Goal: Transaction & Acquisition: Purchase product/service

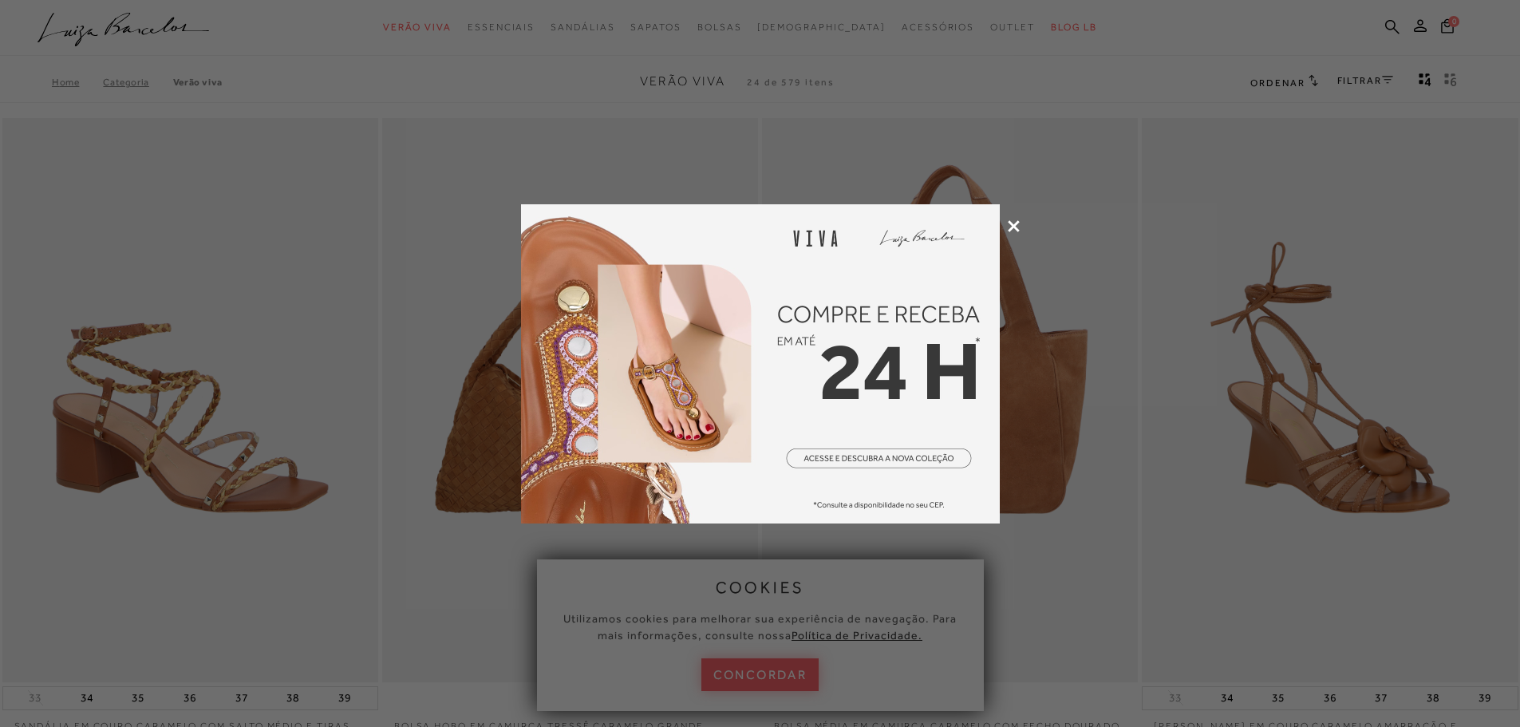
click at [1016, 221] on icon at bounding box center [1014, 226] width 12 height 12
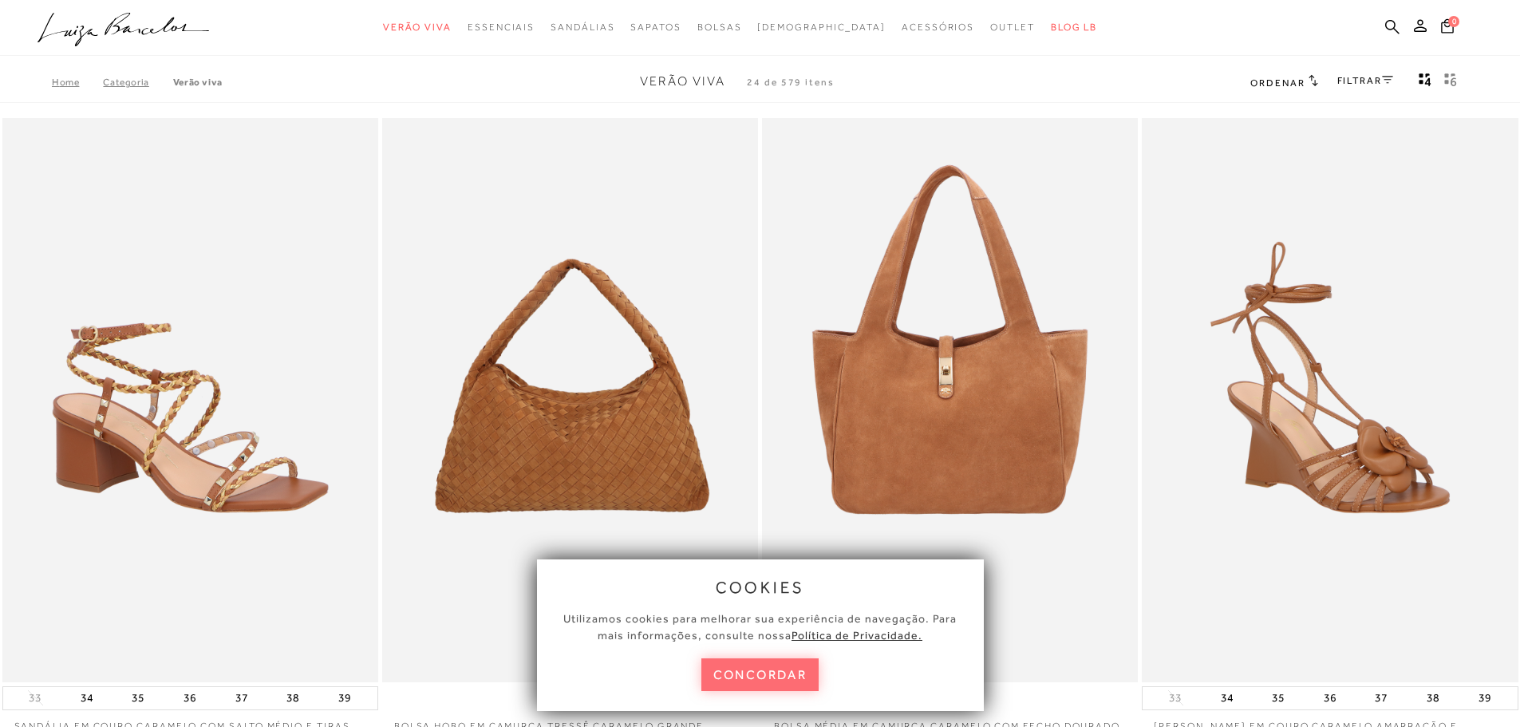
click at [795, 684] on button "concordar" at bounding box center [760, 674] width 118 height 33
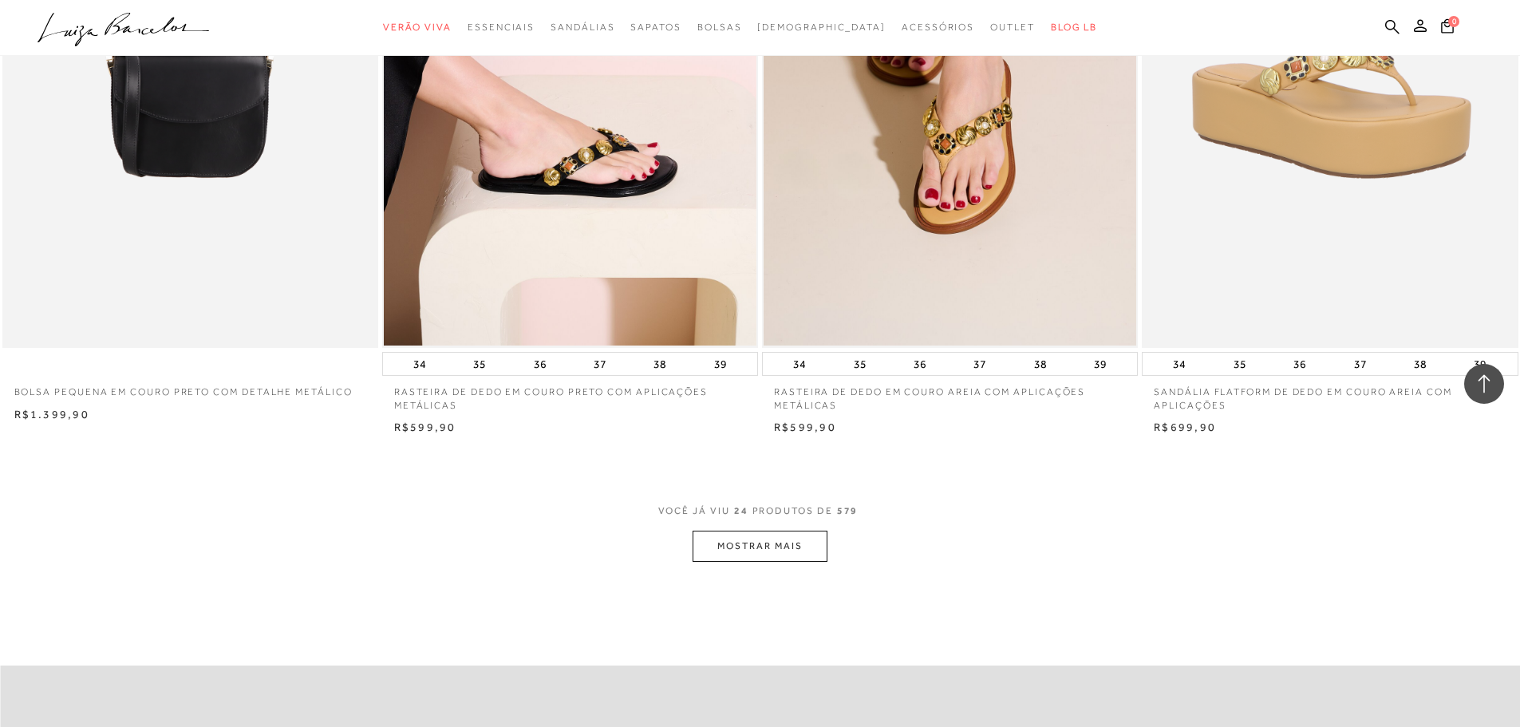
scroll to position [3670, 0]
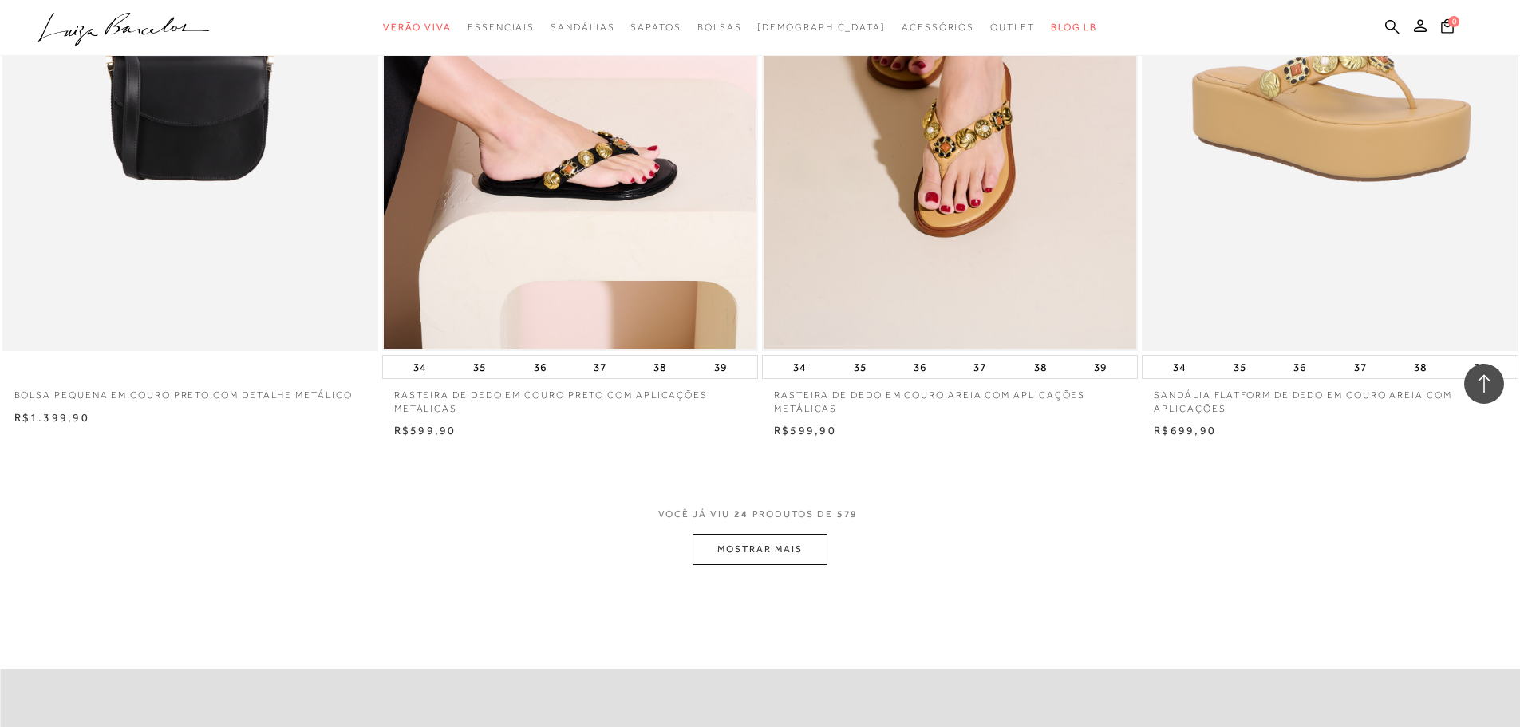
click at [785, 540] on button "MOSTRAR MAIS" at bounding box center [760, 549] width 134 height 31
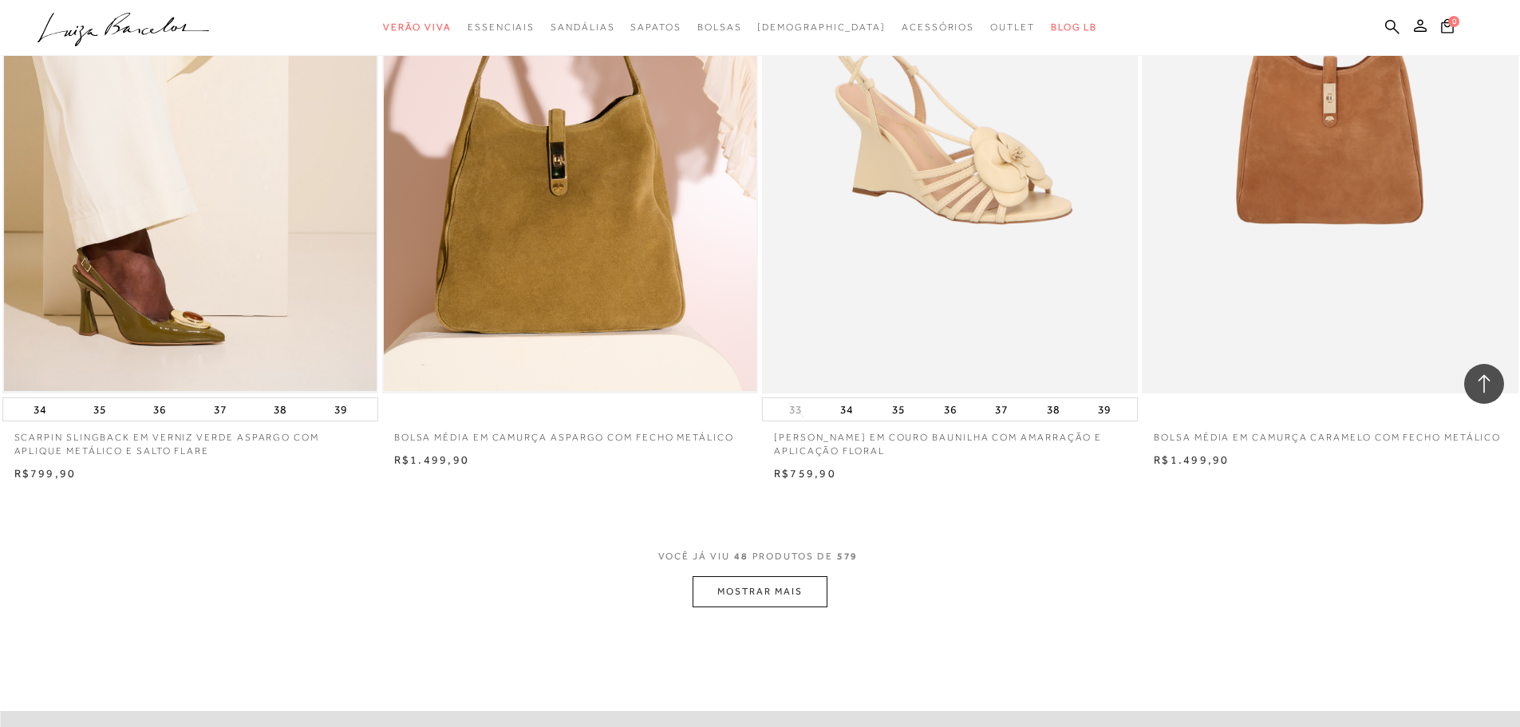
scroll to position [7660, 0]
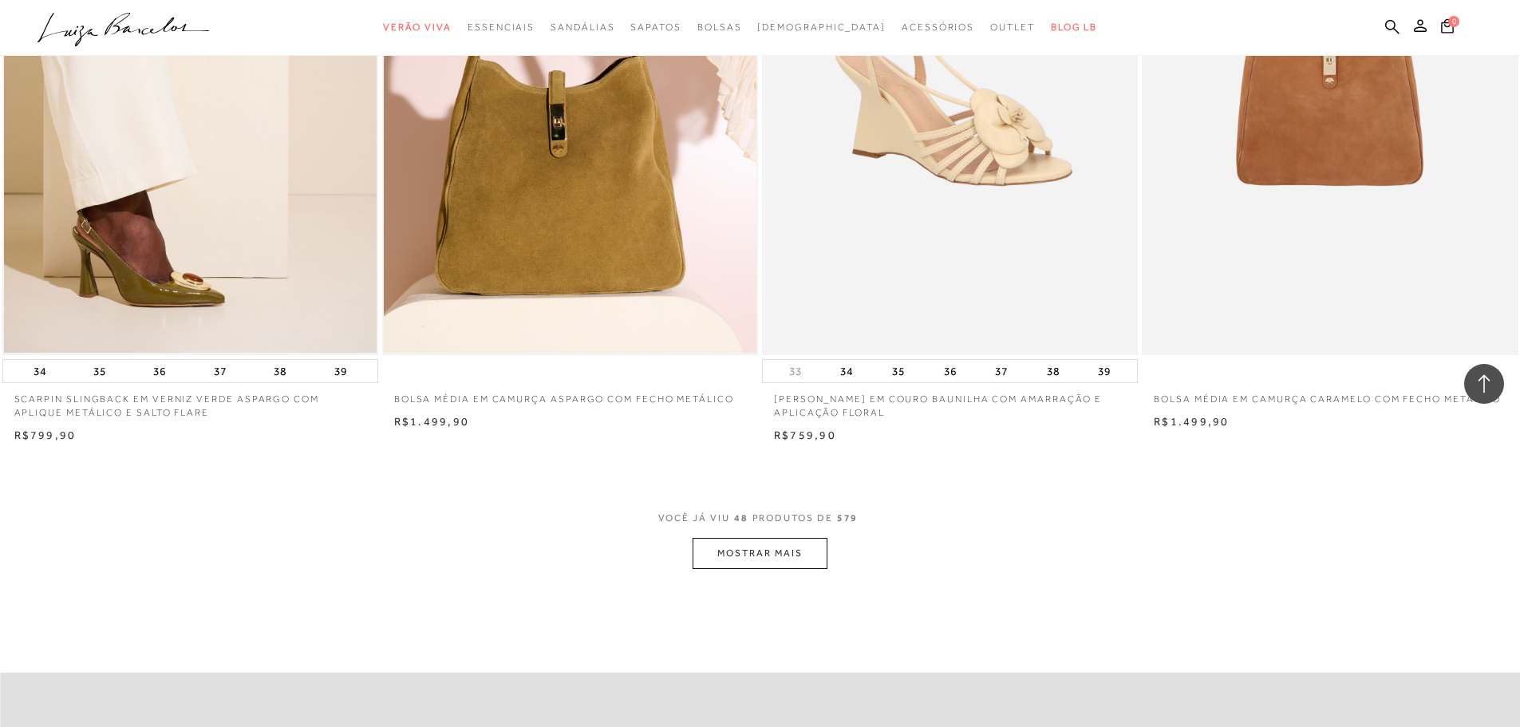
click at [815, 563] on button "MOSTRAR MAIS" at bounding box center [760, 553] width 134 height 31
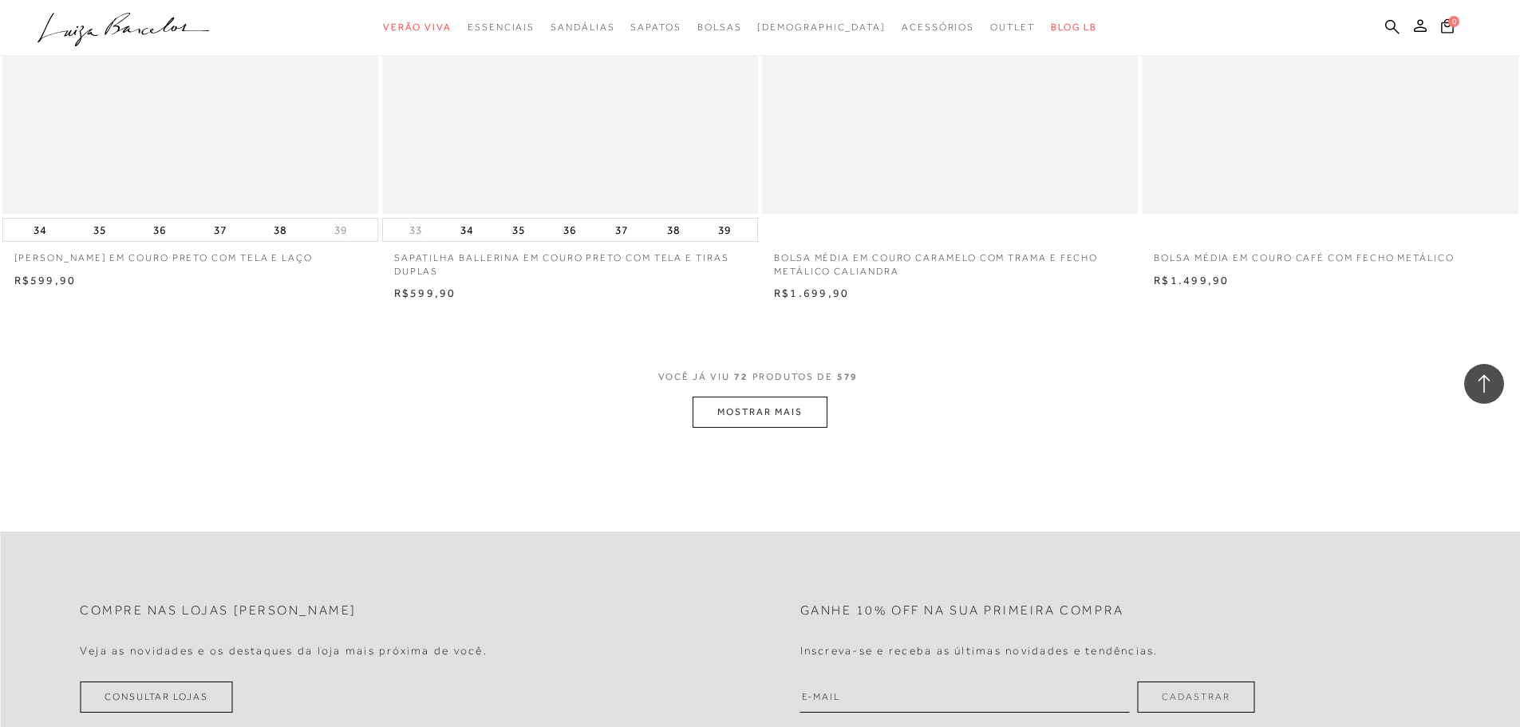
scroll to position [12049, 0]
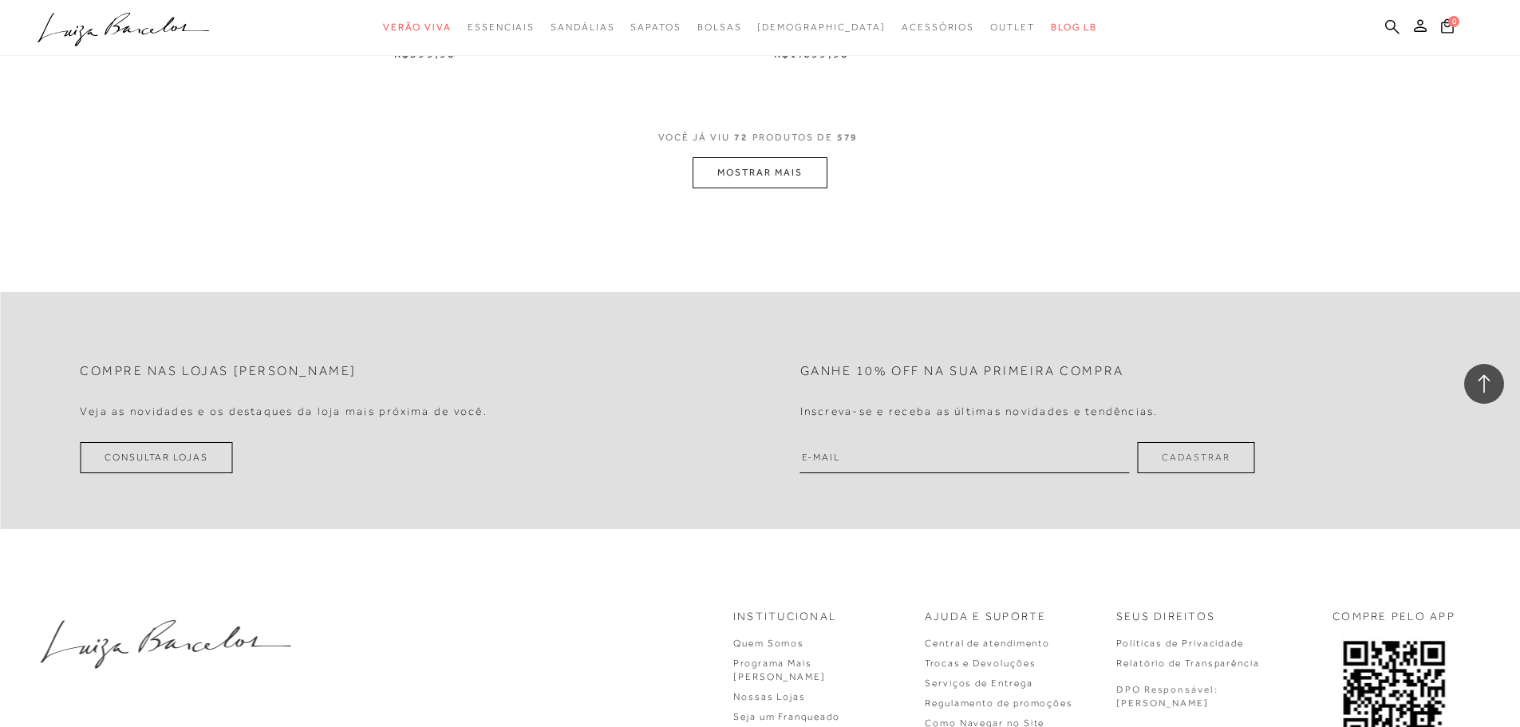
click at [771, 187] on button "MOSTRAR MAIS" at bounding box center [760, 172] width 134 height 31
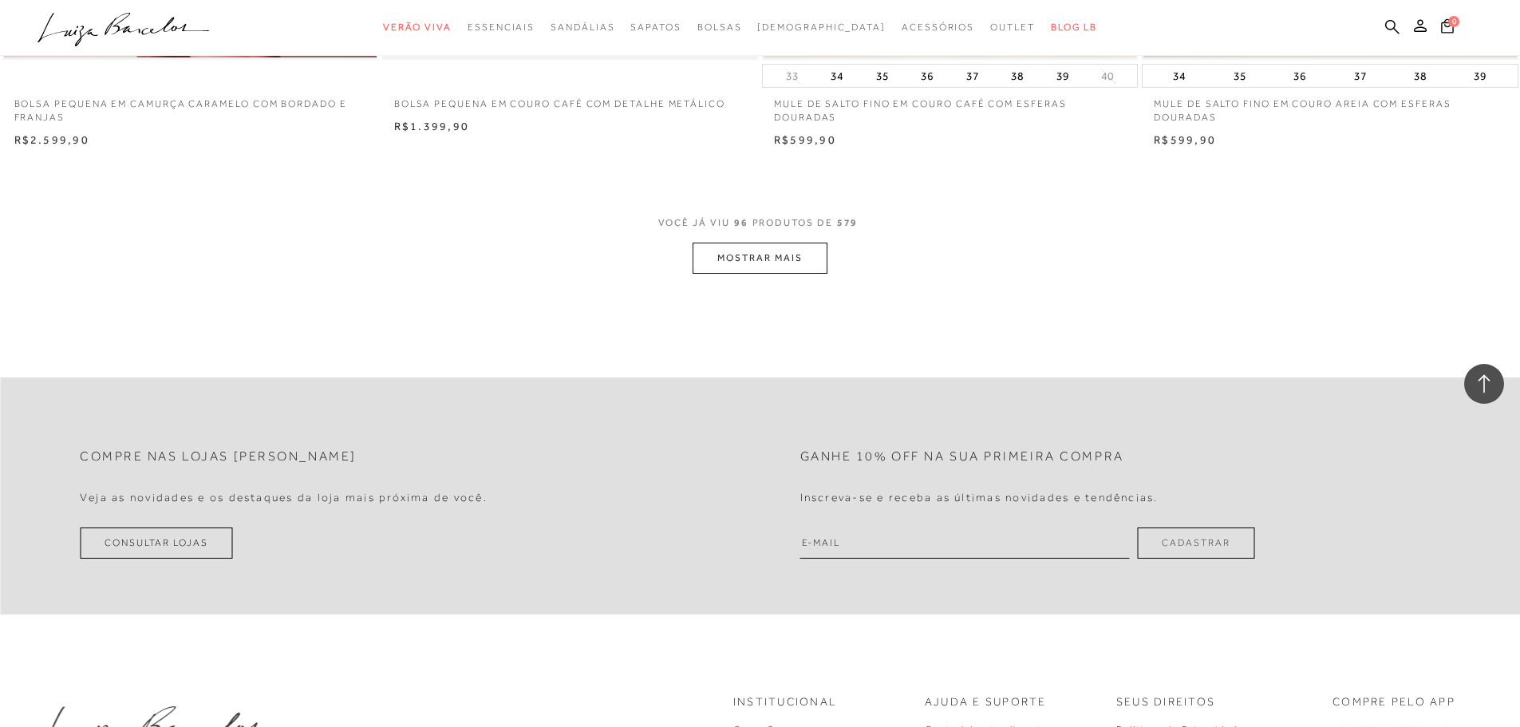
scroll to position [15879, 0]
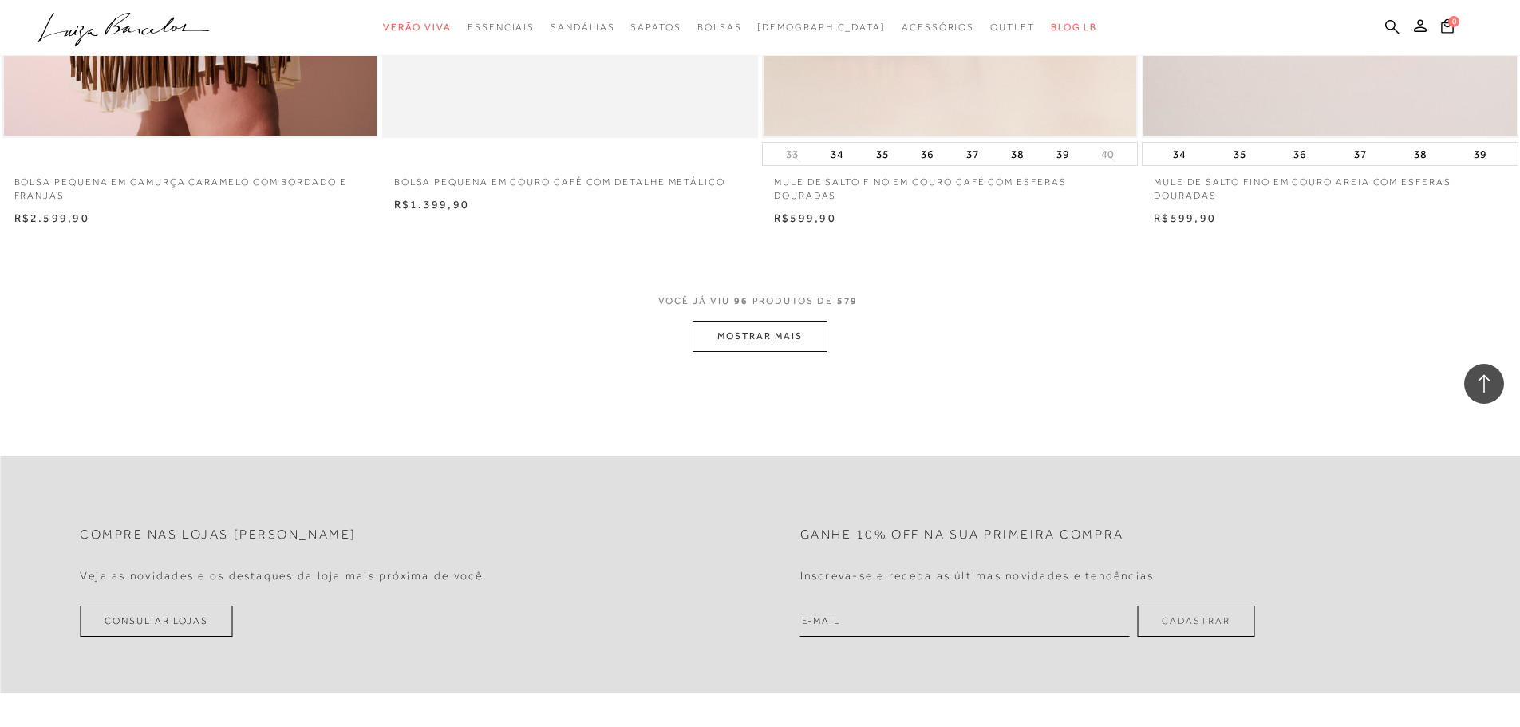
click at [784, 349] on button "MOSTRAR MAIS" at bounding box center [760, 336] width 134 height 31
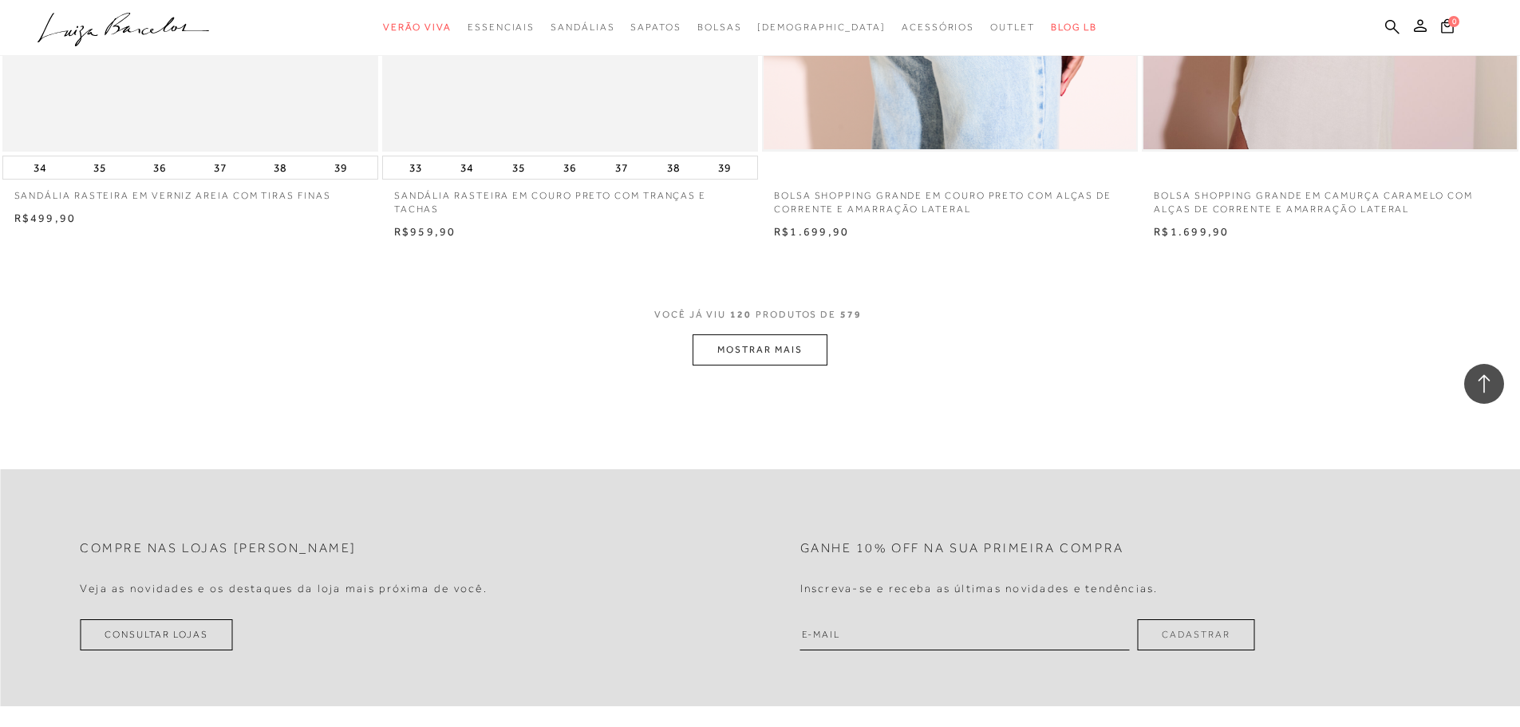
scroll to position [19709, 0]
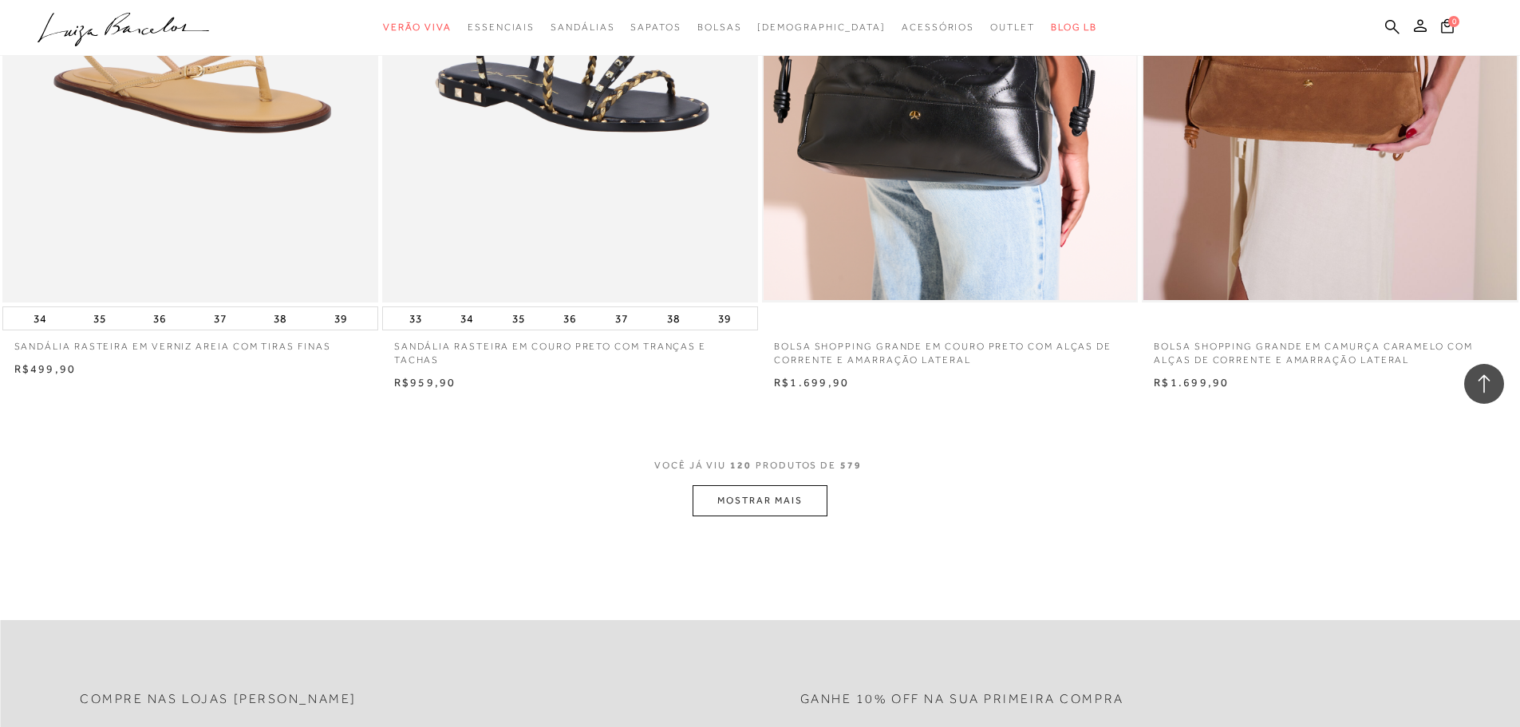
click at [816, 505] on button "MOSTRAR MAIS" at bounding box center [760, 500] width 134 height 31
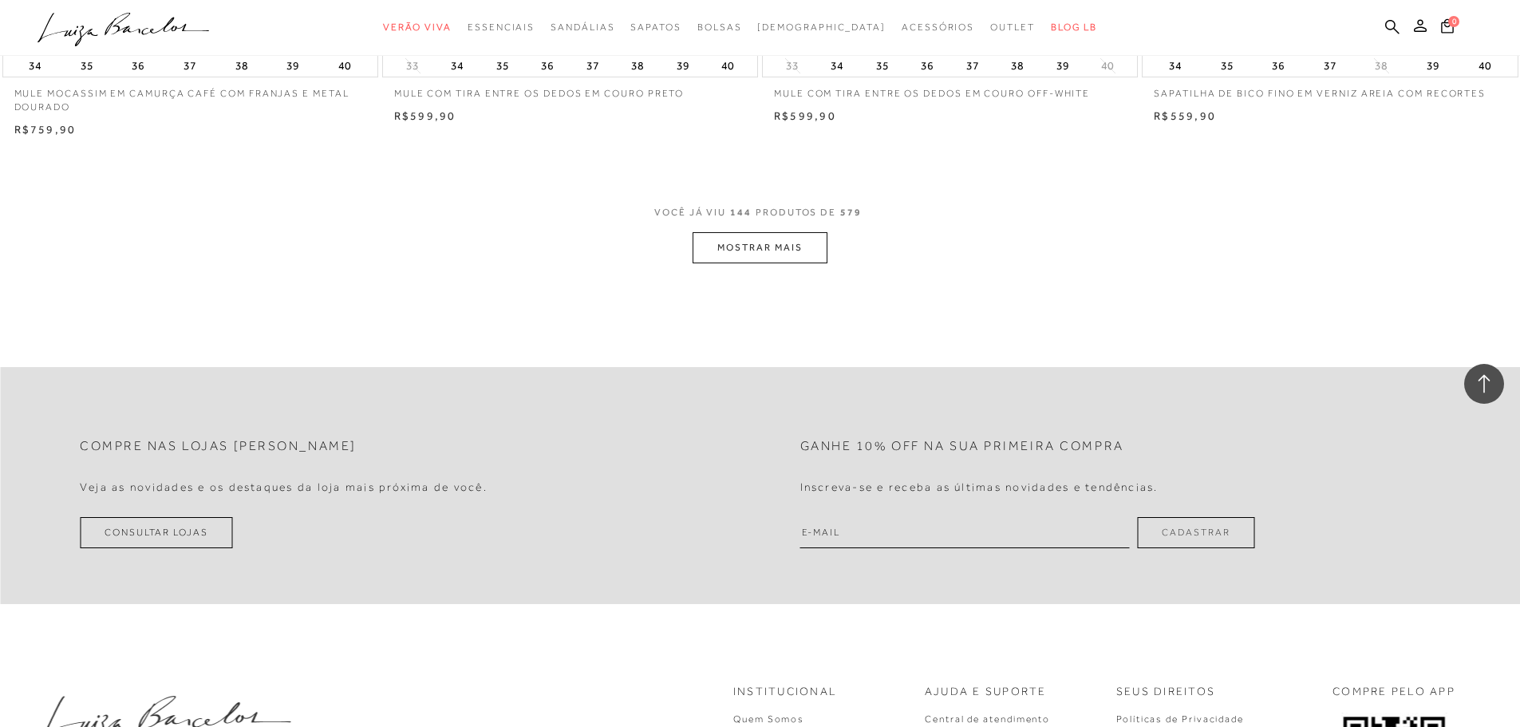
scroll to position [23858, 0]
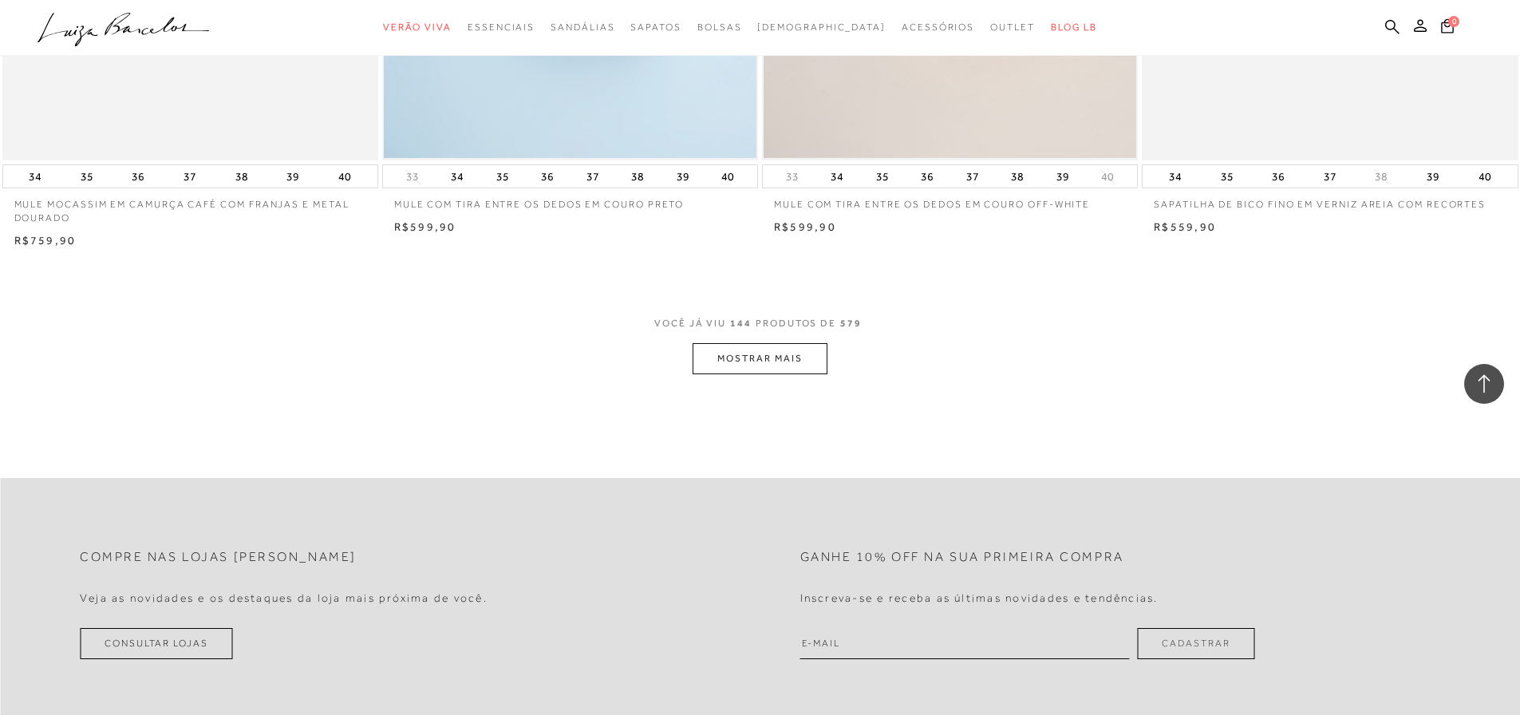
click at [760, 355] on button "MOSTRAR MAIS" at bounding box center [760, 358] width 134 height 31
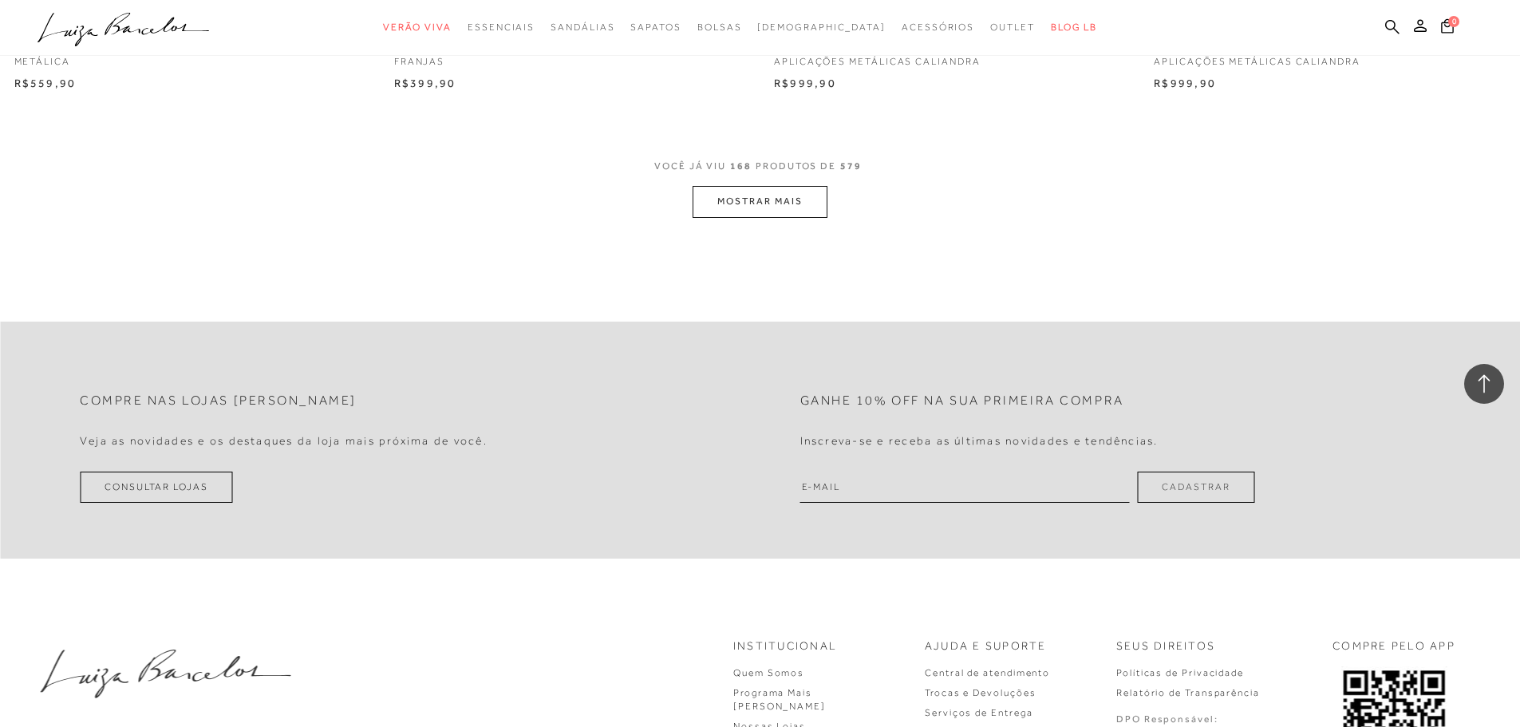
scroll to position [27811, 0]
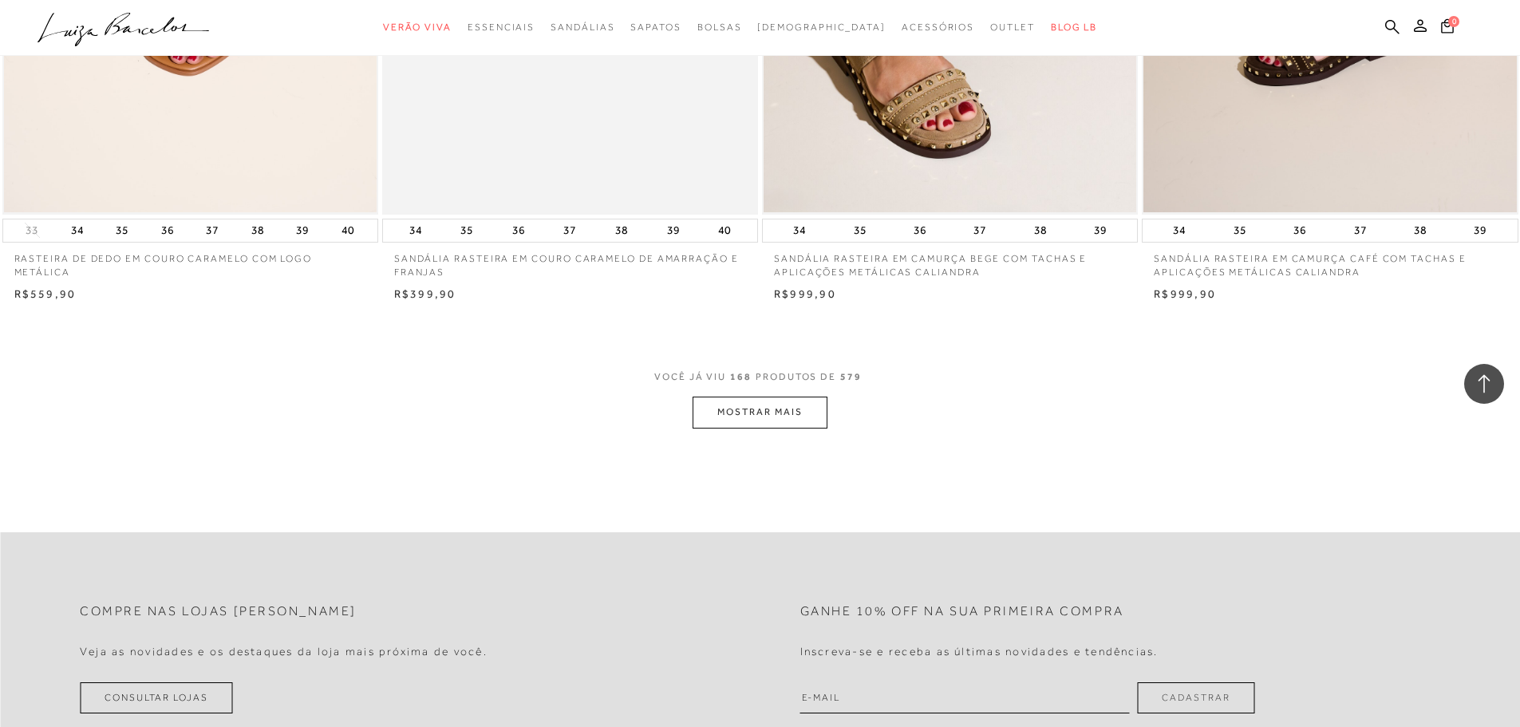
click at [801, 419] on button "MOSTRAR MAIS" at bounding box center [760, 412] width 134 height 31
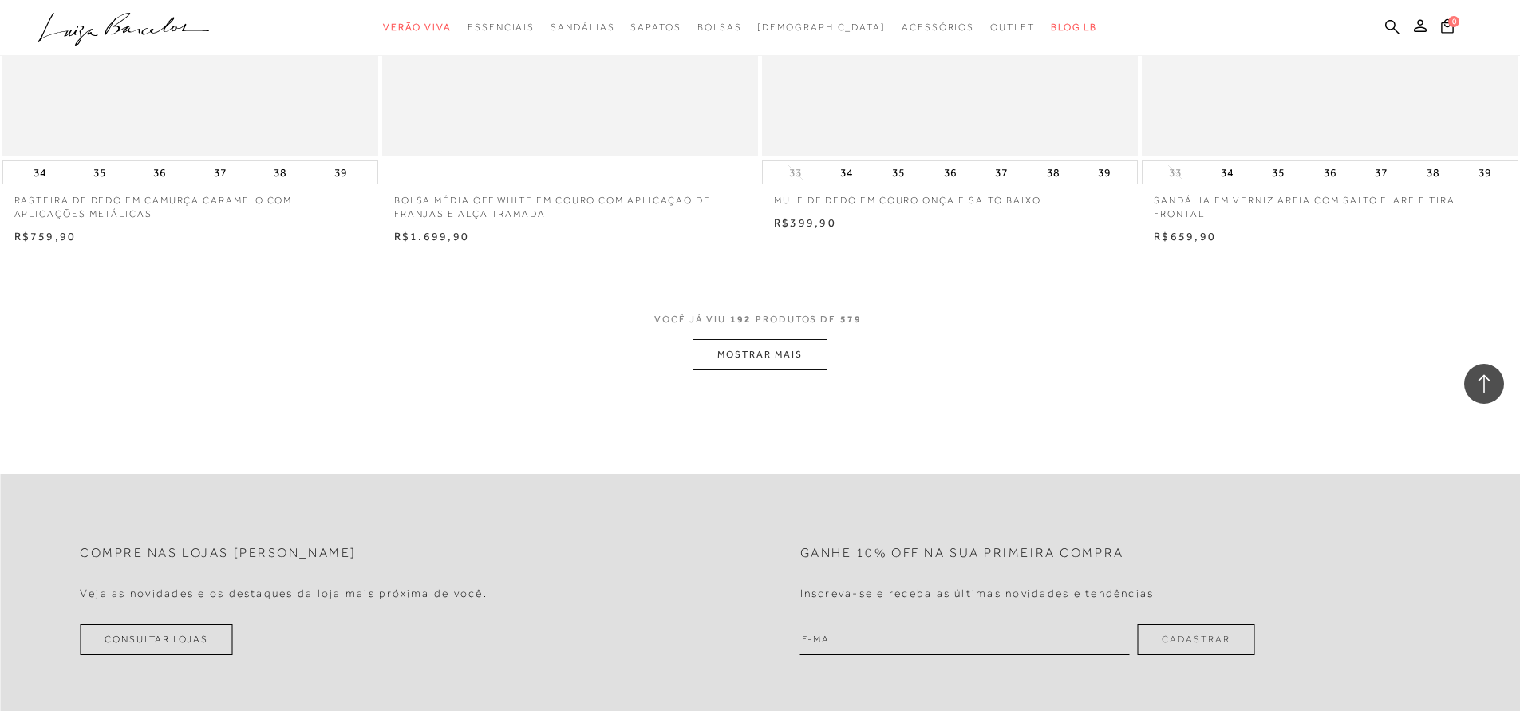
scroll to position [31961, 0]
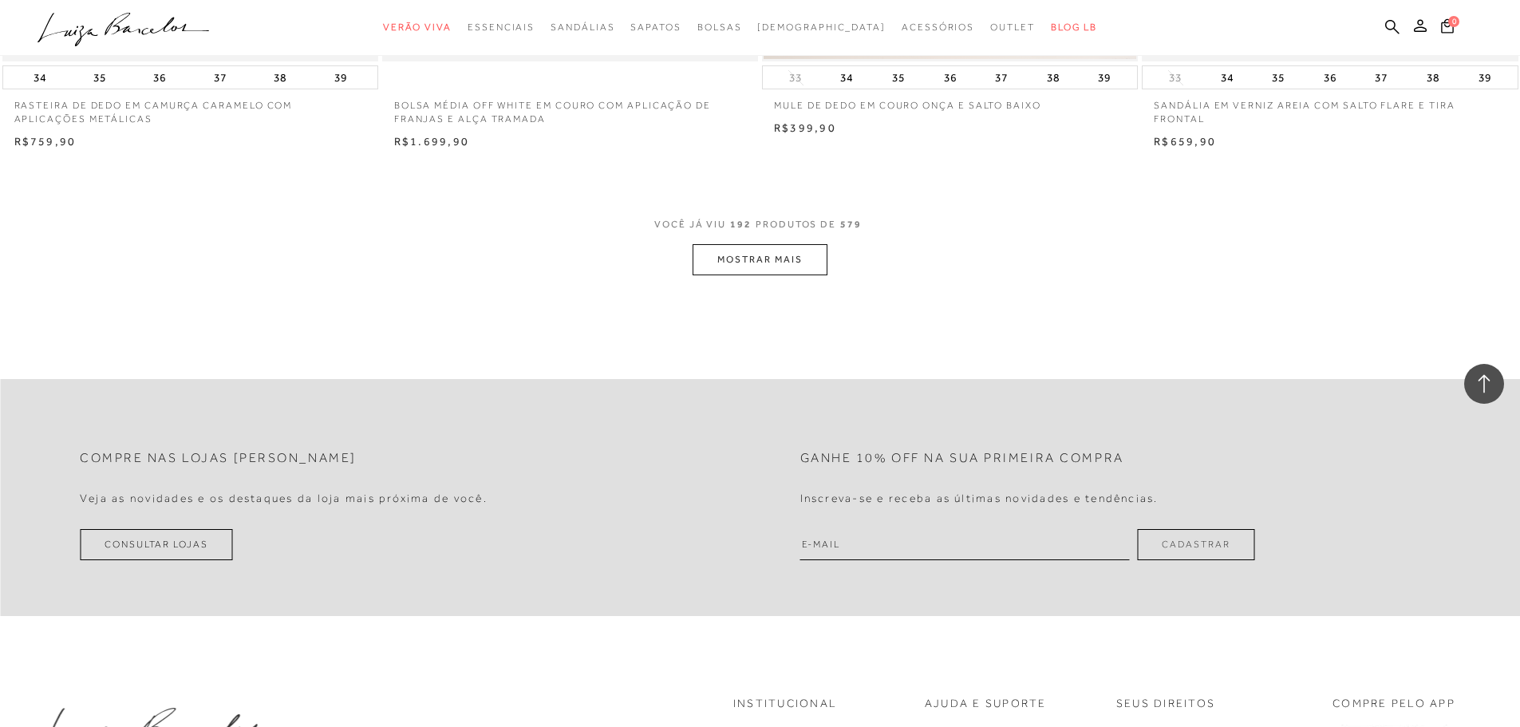
click at [769, 275] on button "MOSTRAR MAIS" at bounding box center [760, 259] width 134 height 31
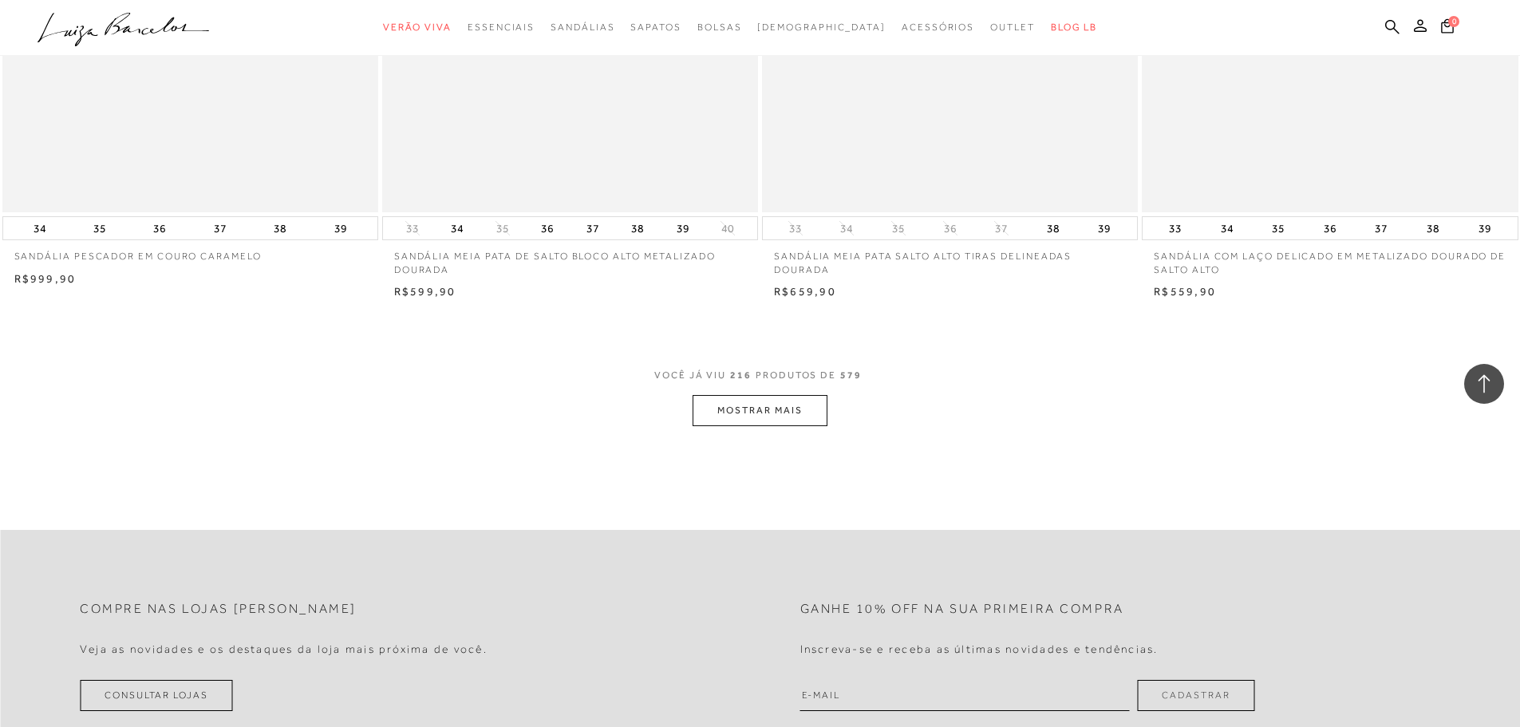
scroll to position [35791, 0]
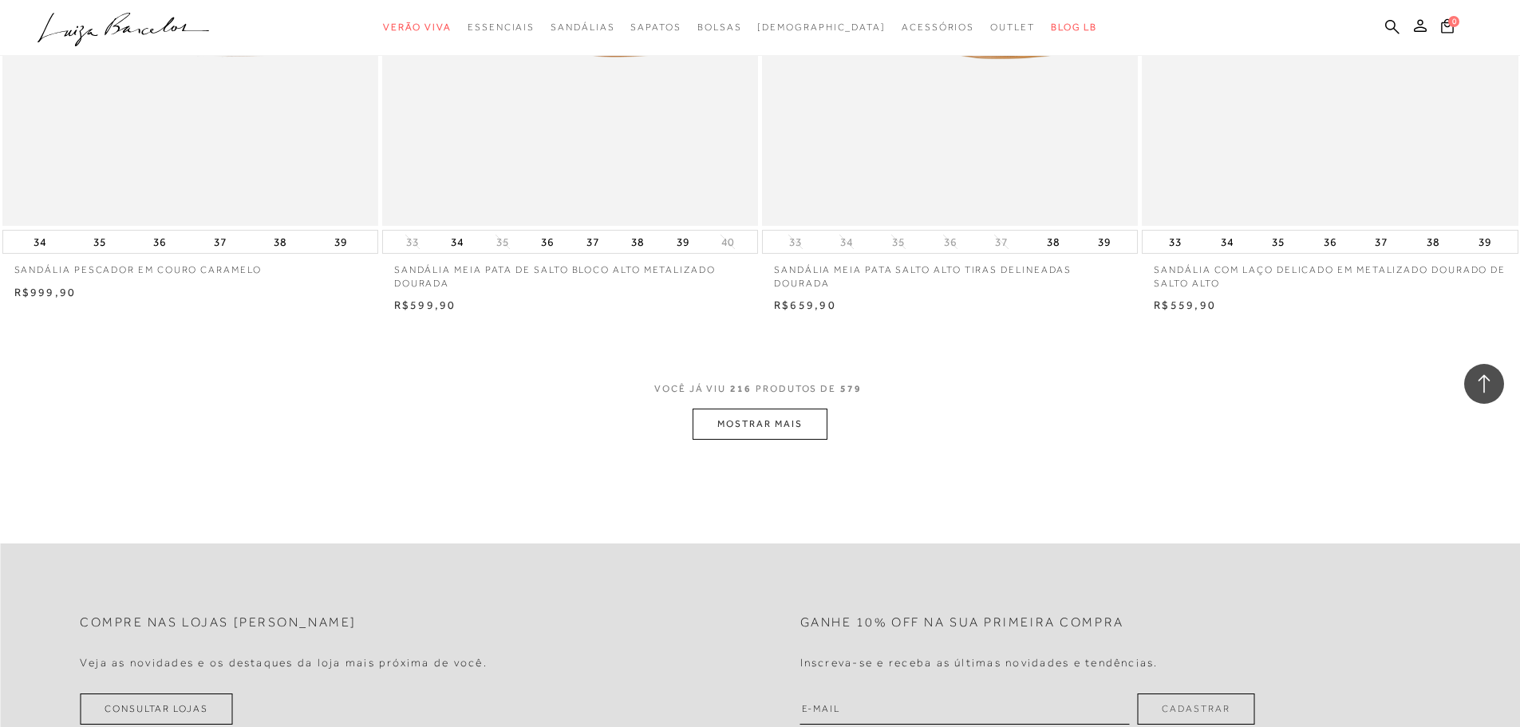
click at [777, 430] on button "MOSTRAR MAIS" at bounding box center [760, 424] width 134 height 31
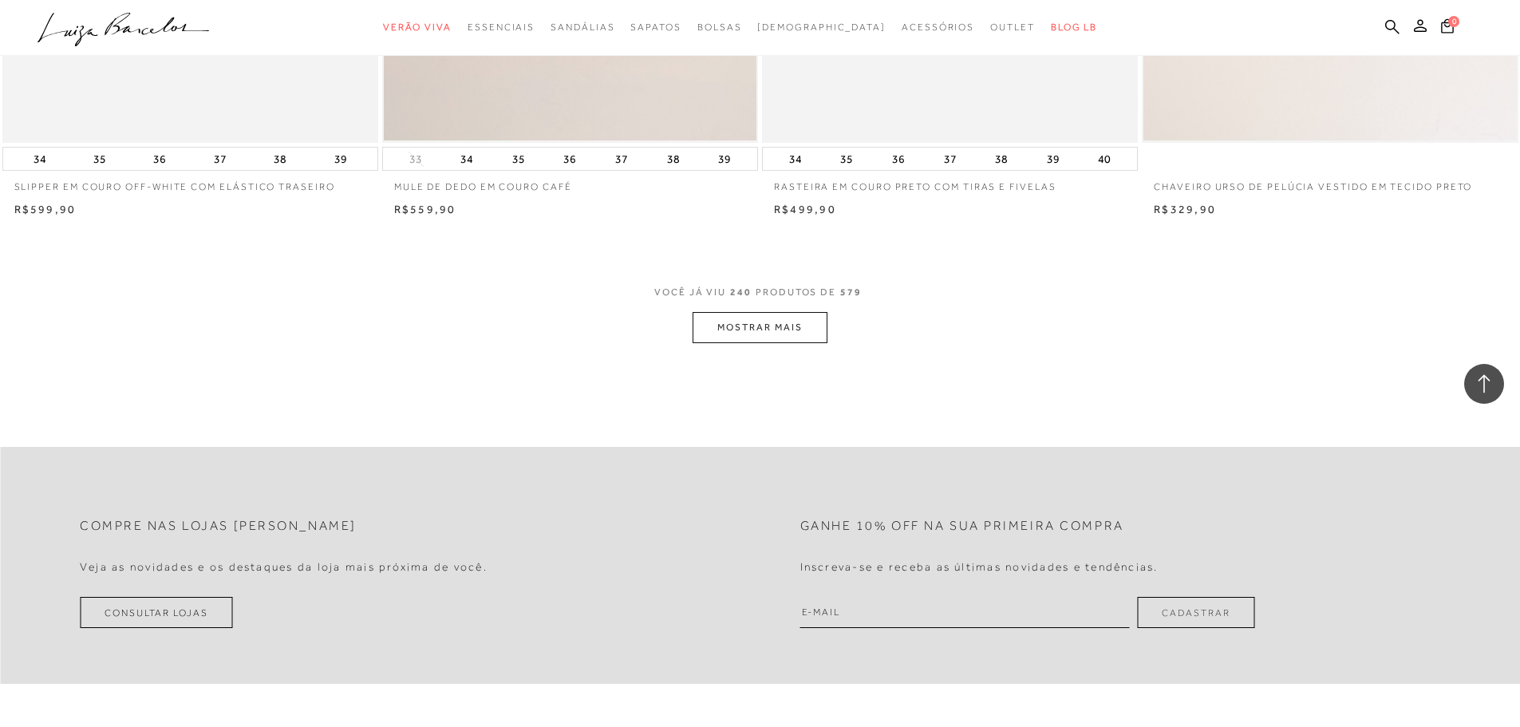
scroll to position [39780, 0]
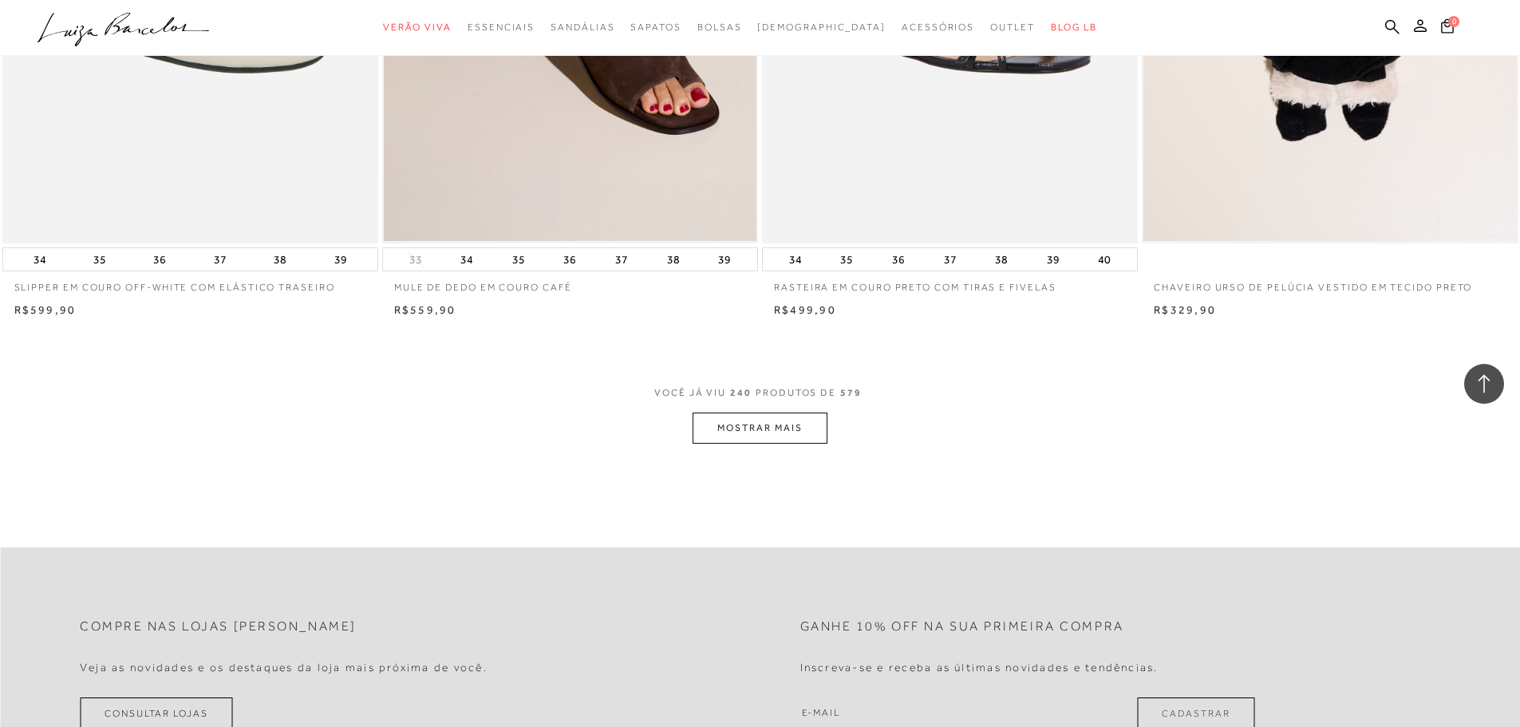
click at [821, 440] on button "MOSTRAR MAIS" at bounding box center [760, 428] width 134 height 31
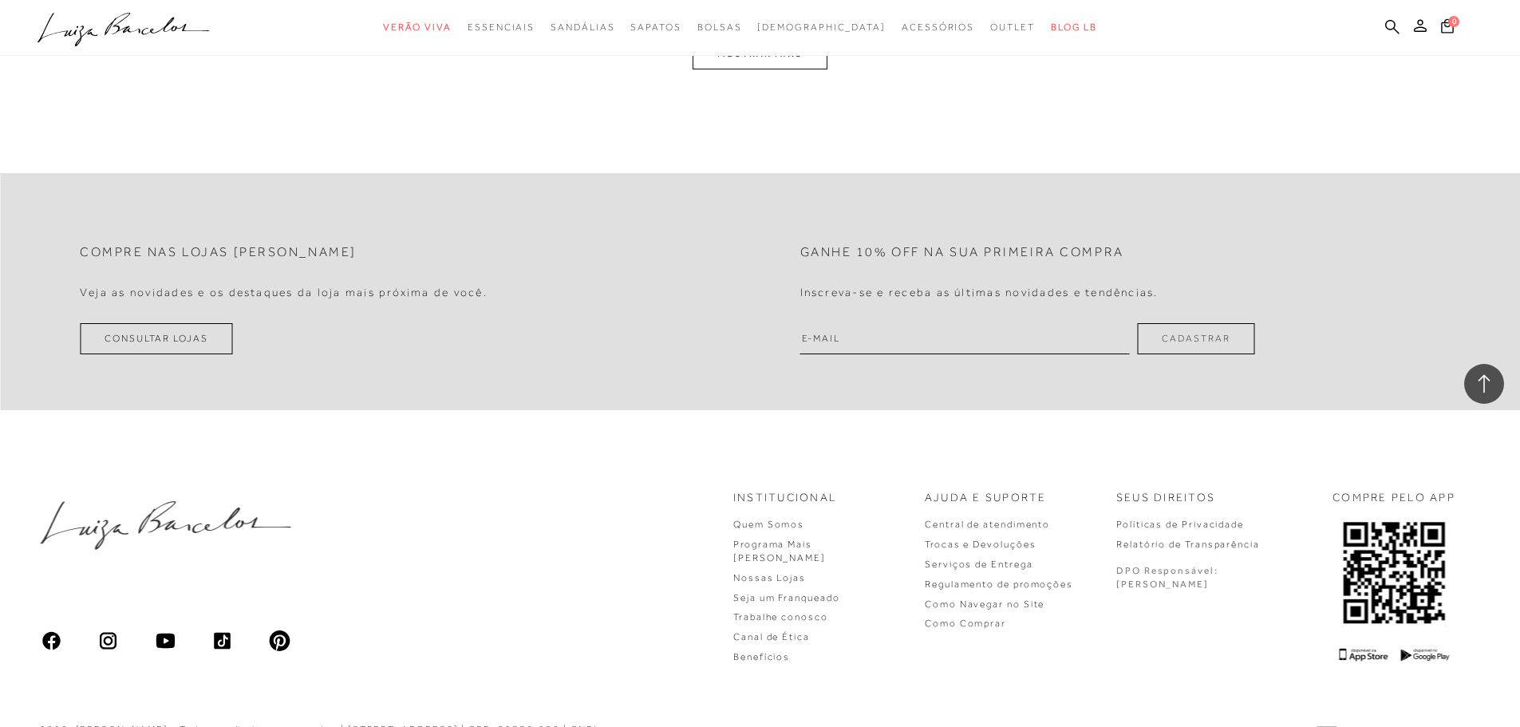
scroll to position [44056, 0]
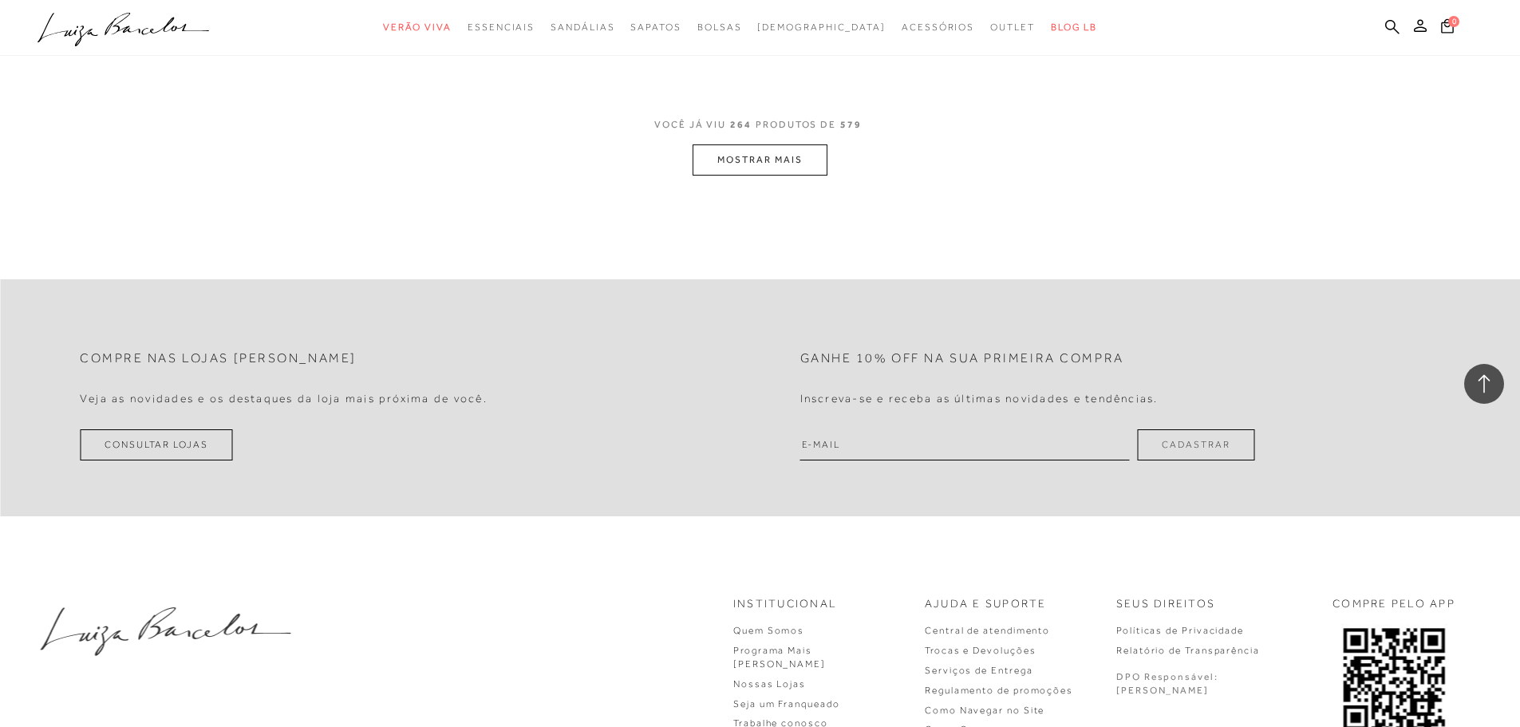
click at [740, 172] on button "MOSTRAR MAIS" at bounding box center [760, 159] width 134 height 31
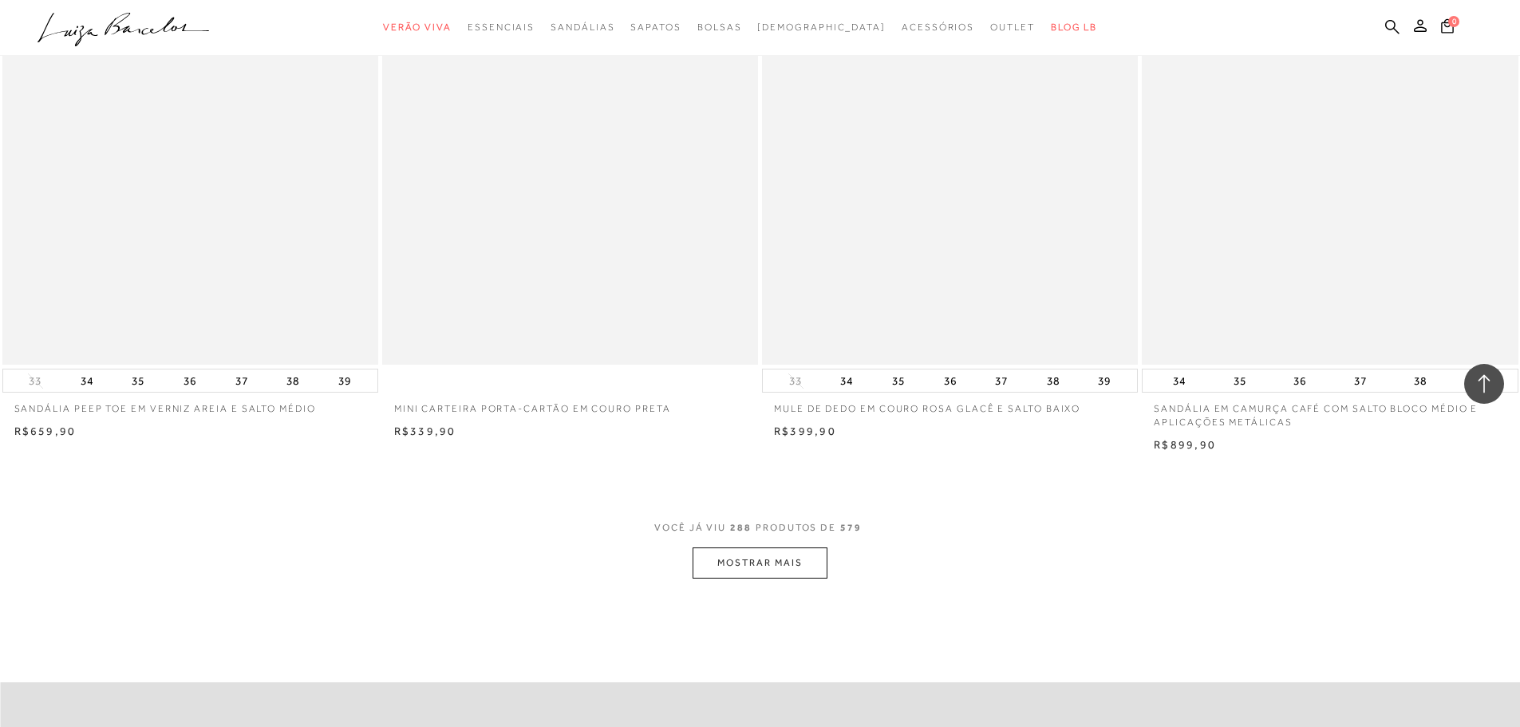
scroll to position [48046, 0]
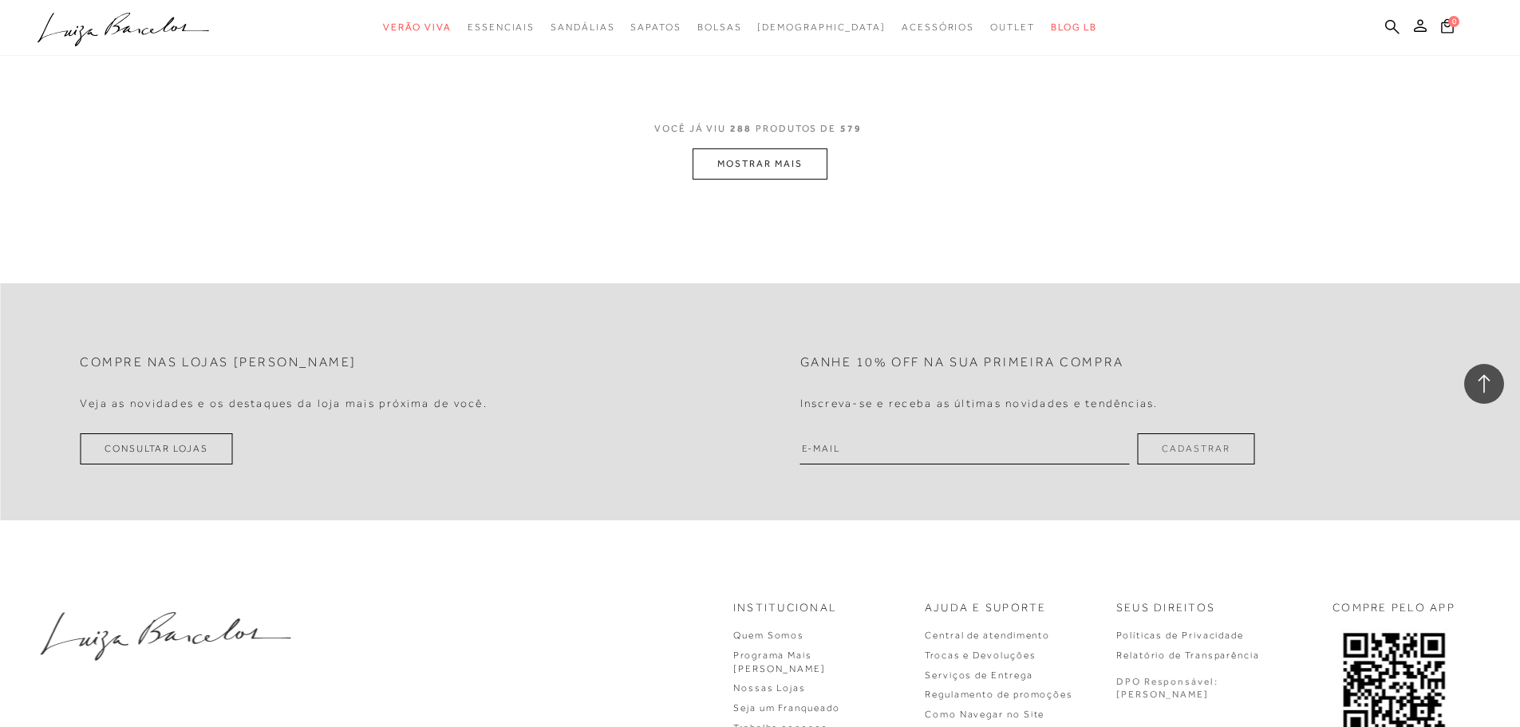
click at [777, 180] on button "MOSTRAR MAIS" at bounding box center [760, 163] width 134 height 31
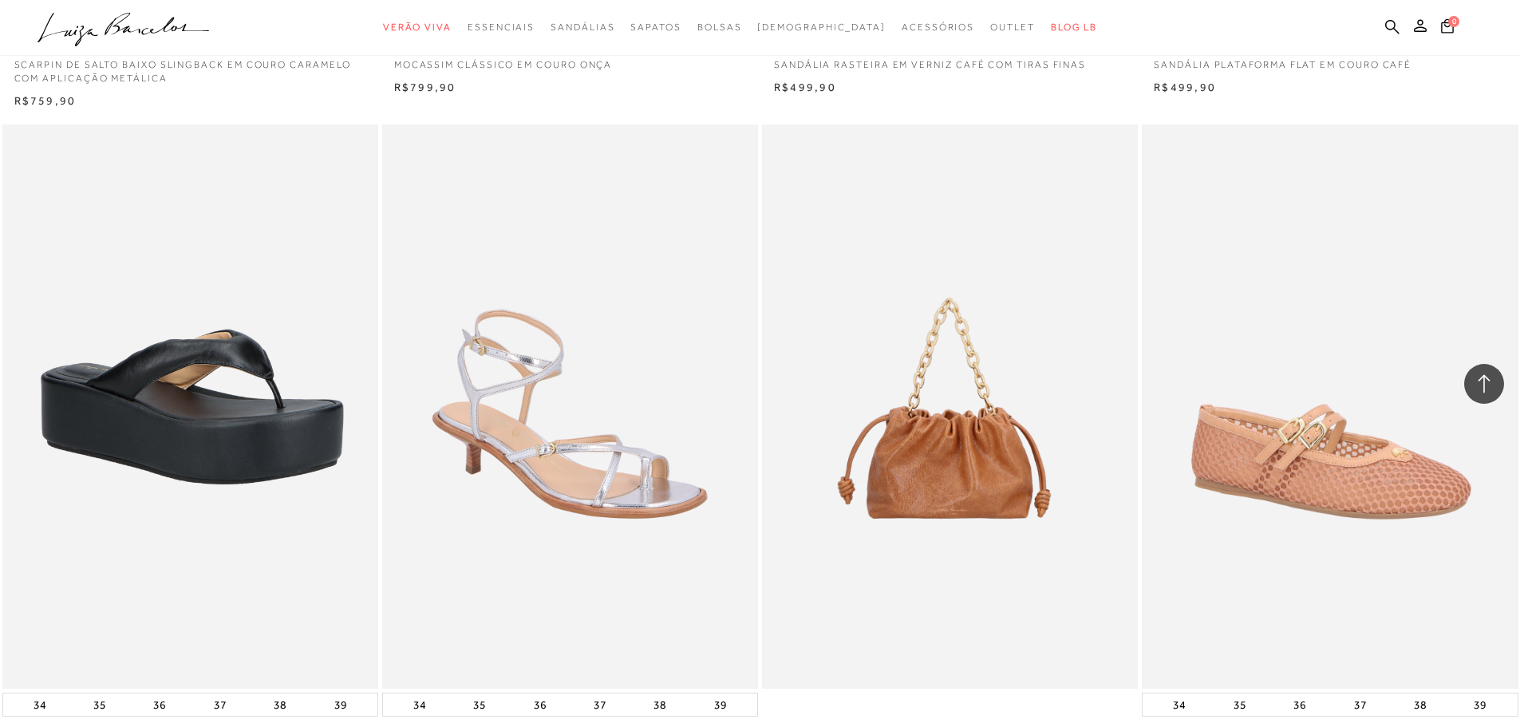
scroll to position [51876, 0]
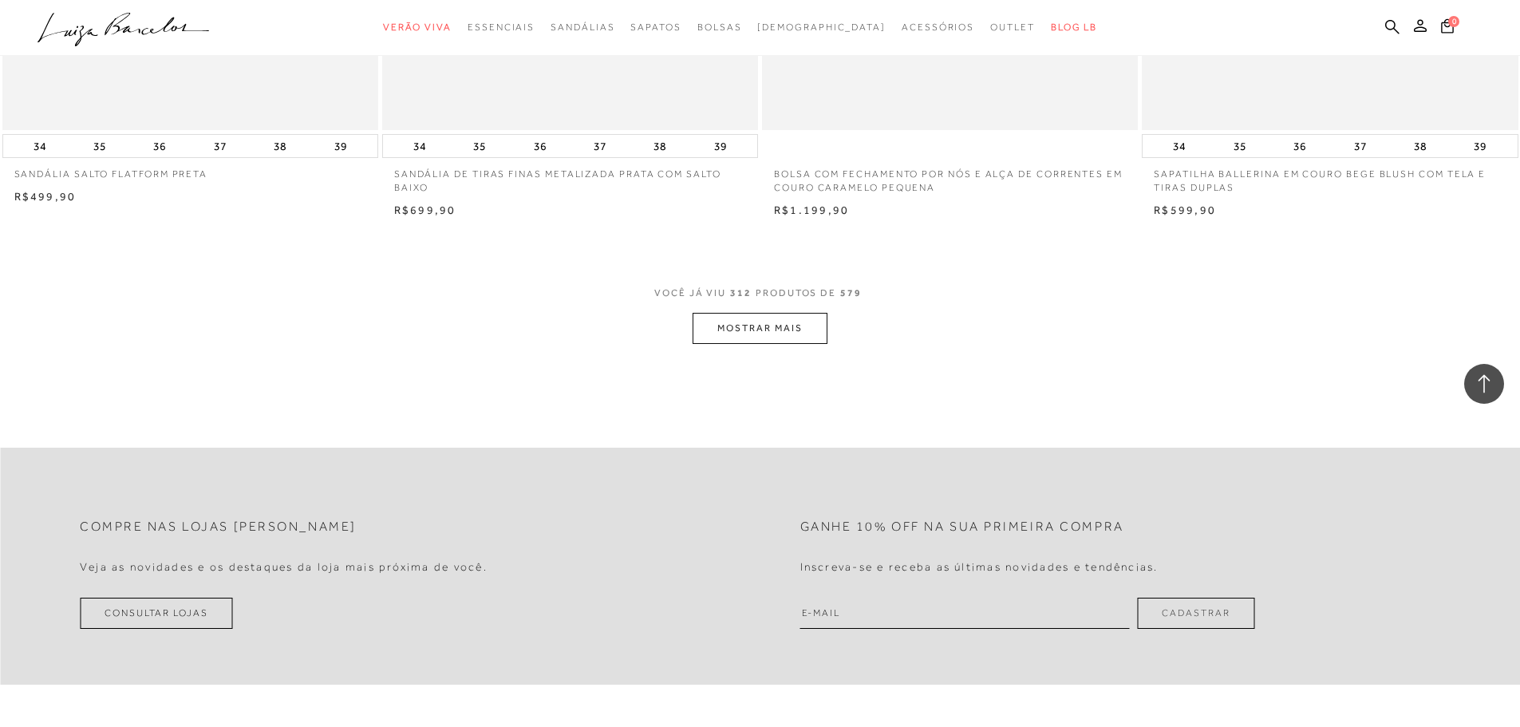
click at [774, 344] on button "MOSTRAR MAIS" at bounding box center [760, 328] width 134 height 31
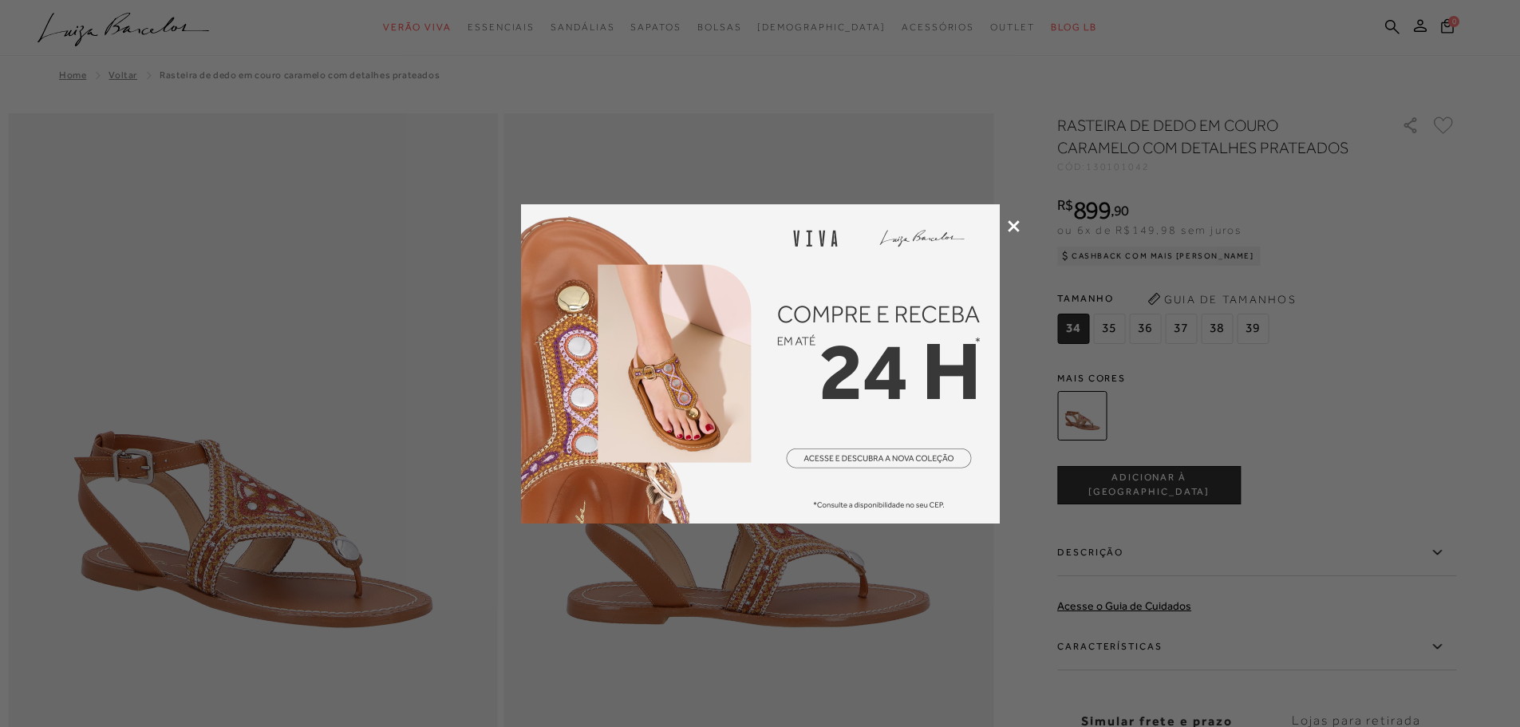
click at [1013, 220] on icon at bounding box center [1014, 226] width 12 height 12
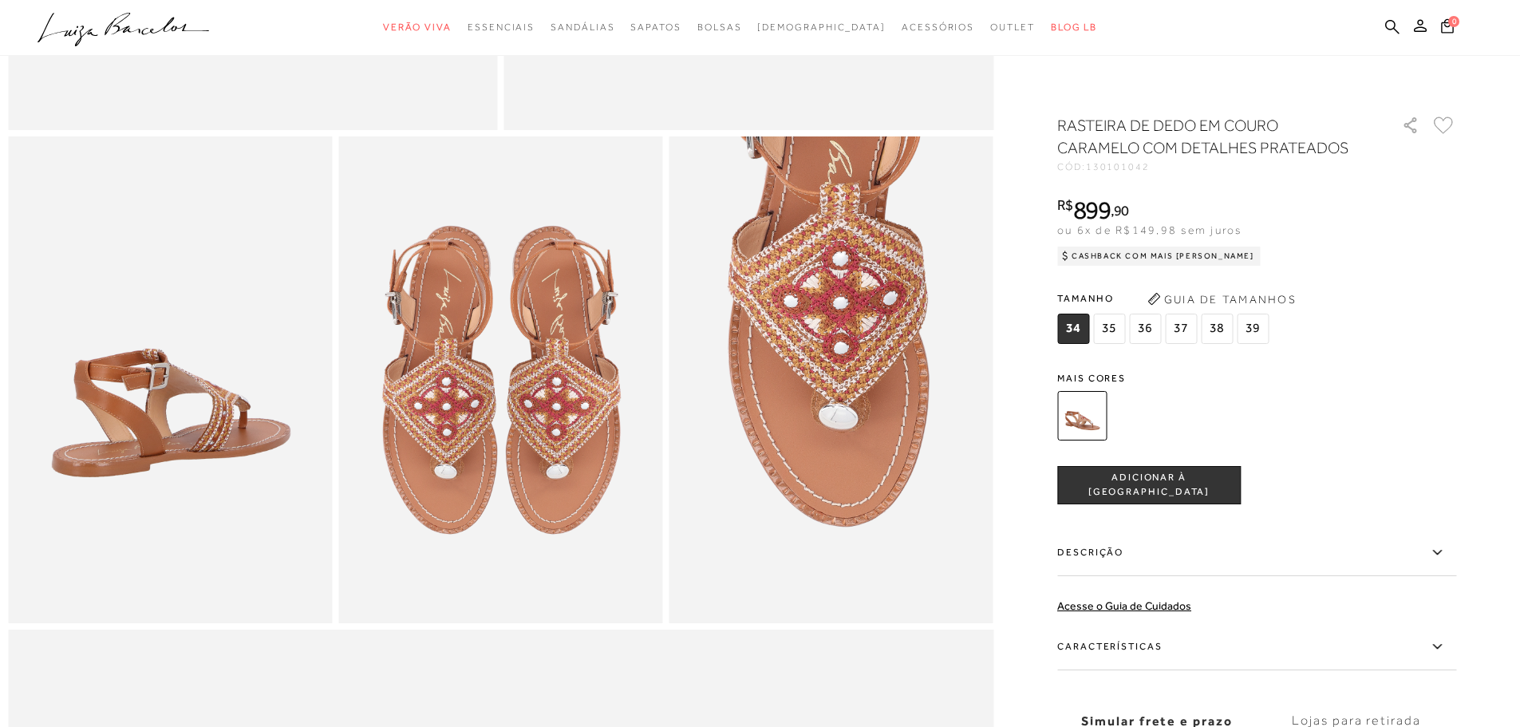
scroll to position [798, 0]
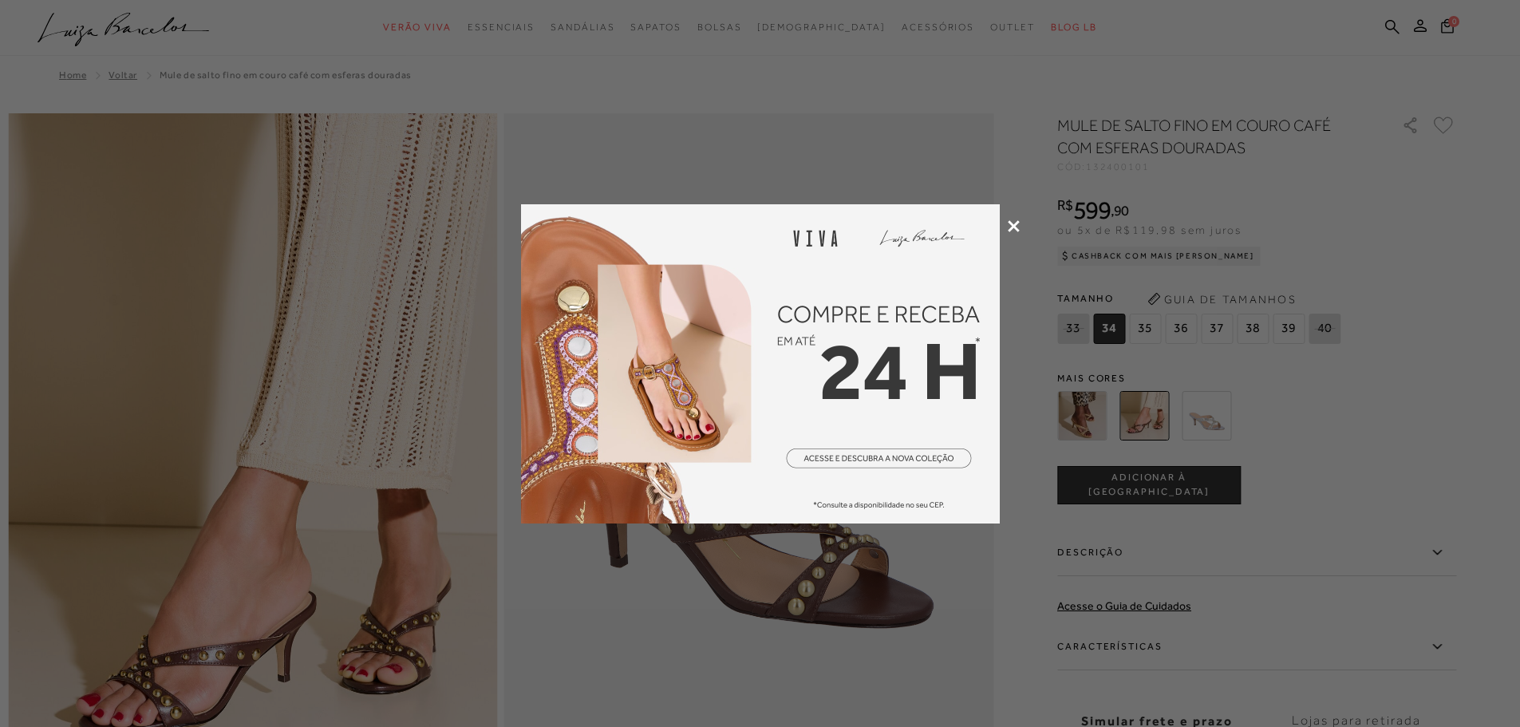
click at [1021, 211] on div at bounding box center [760, 363] width 1520 height 727
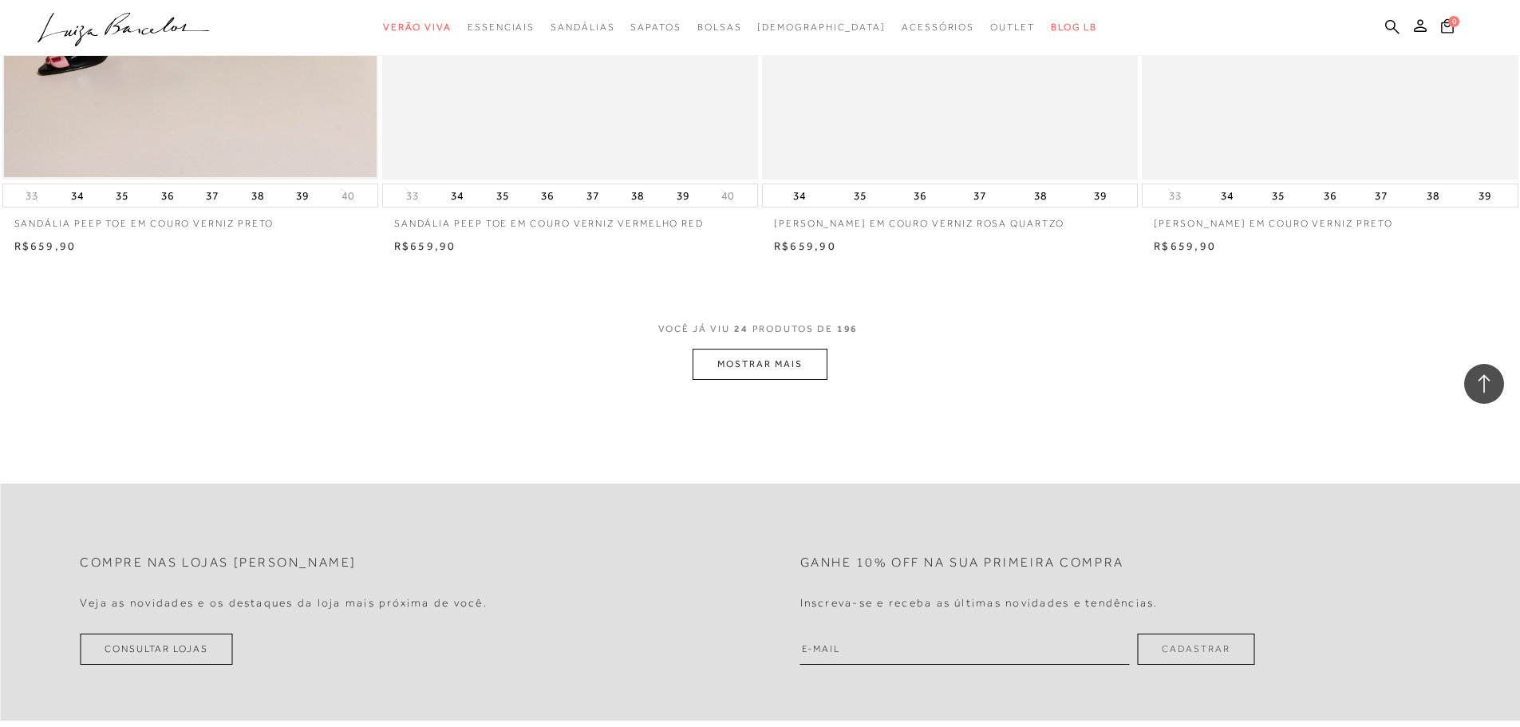
scroll to position [4065, 0]
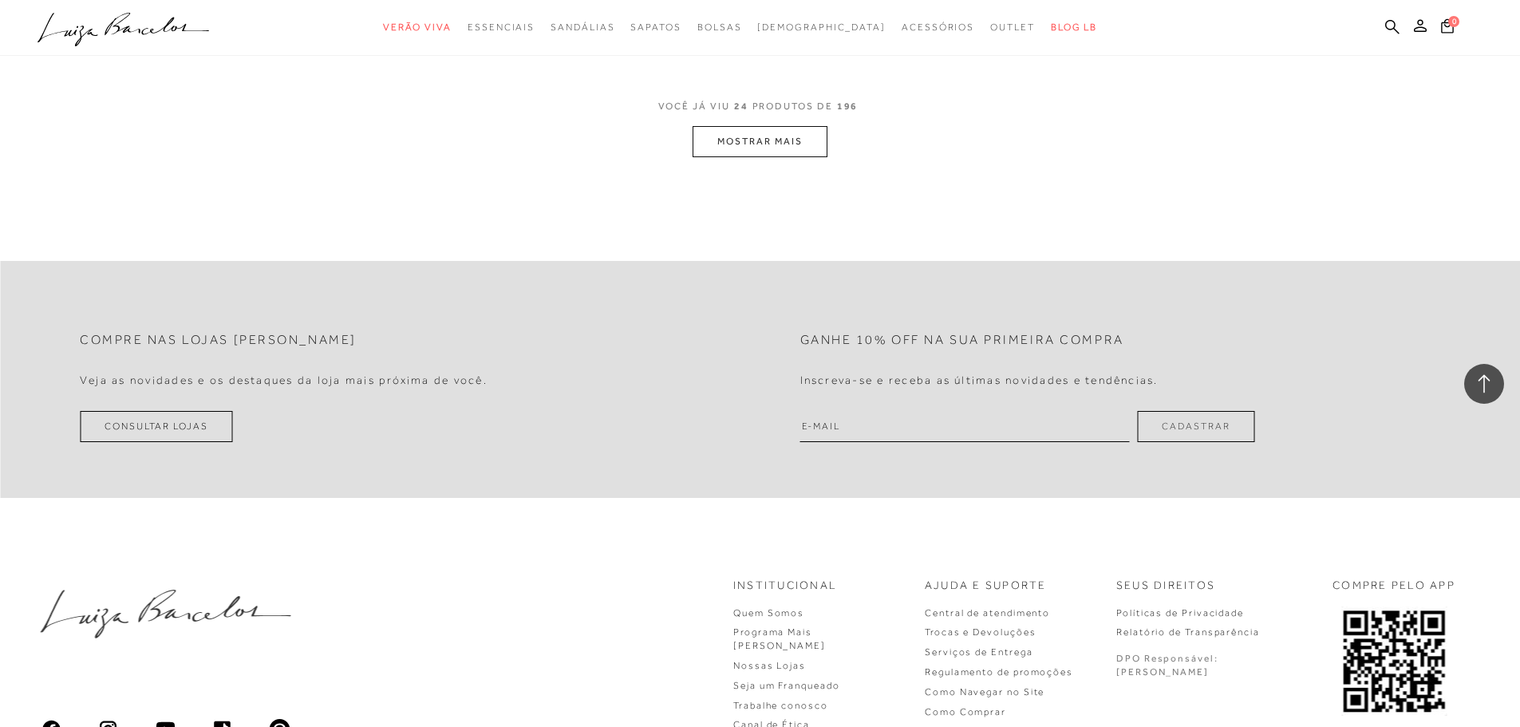
click at [817, 156] on button "MOSTRAR MAIS" at bounding box center [760, 141] width 134 height 31
click at [804, 141] on div "Loading..." at bounding box center [760, 363] width 1520 height 727
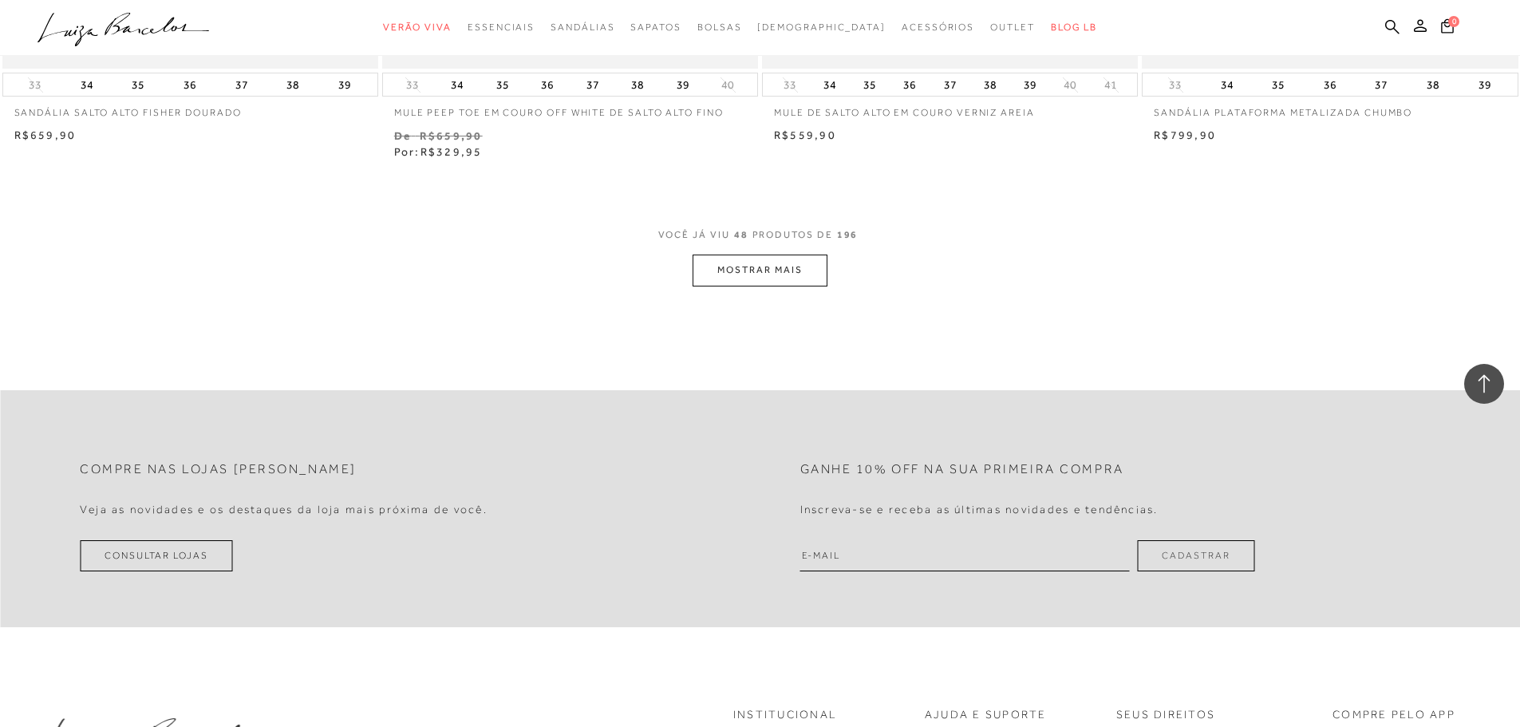
scroll to position [7815, 0]
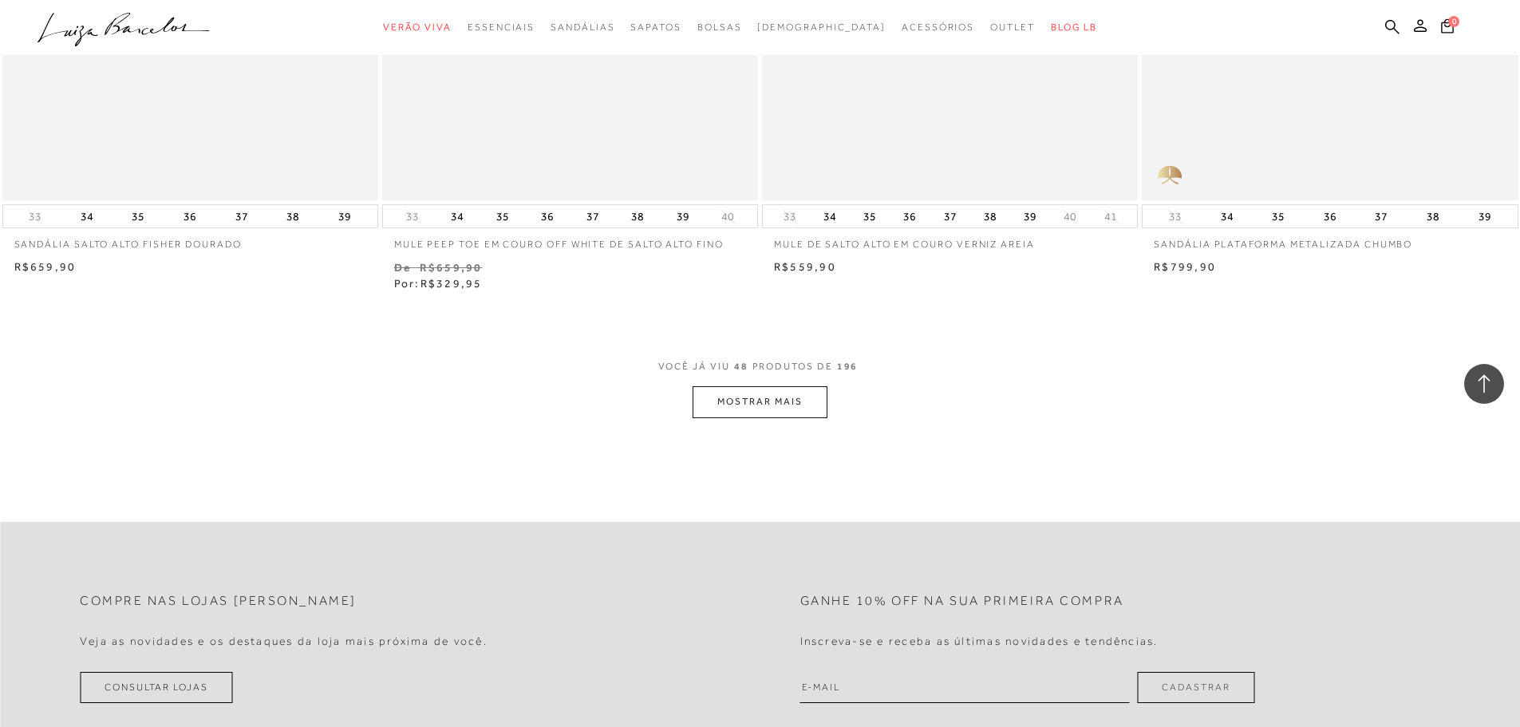
click at [773, 413] on button "MOSTRAR MAIS" at bounding box center [760, 401] width 134 height 31
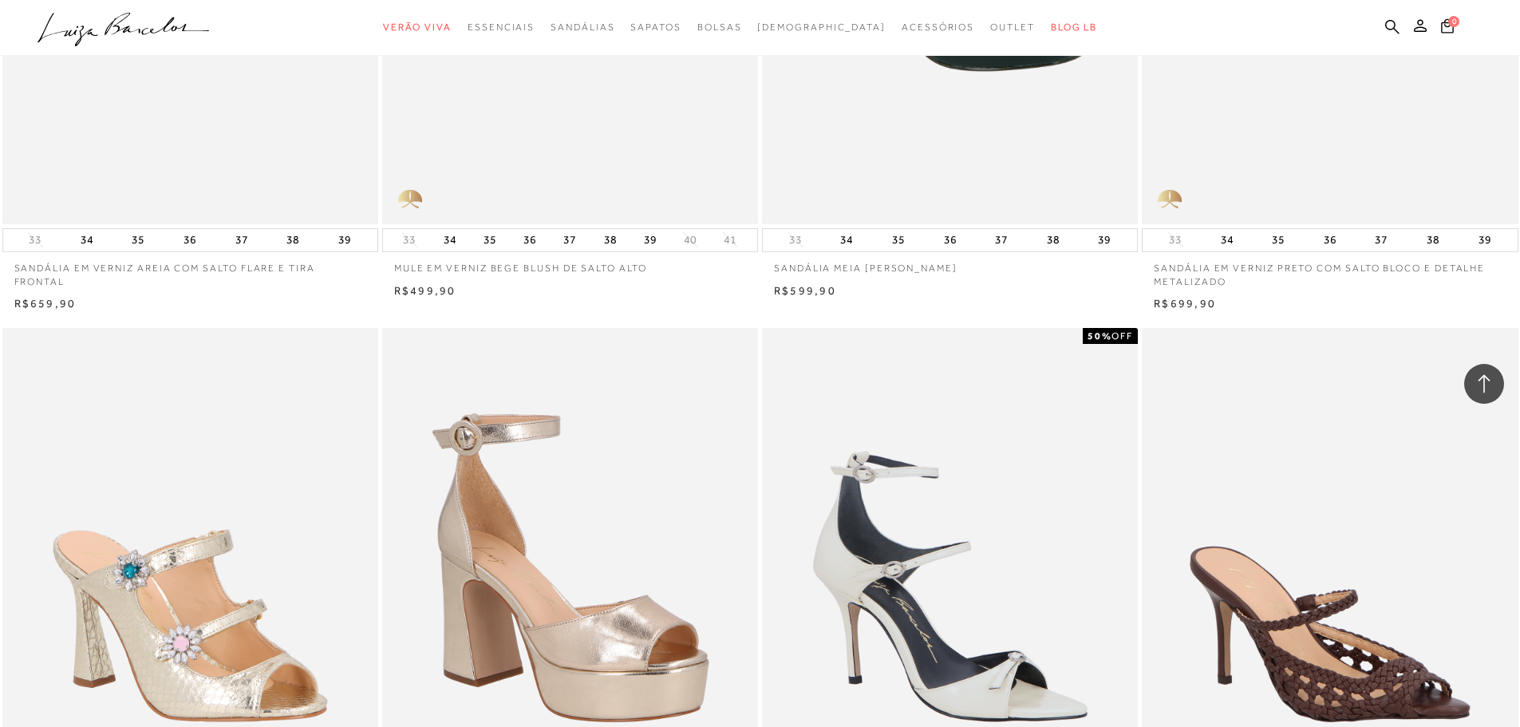
scroll to position [9331, 0]
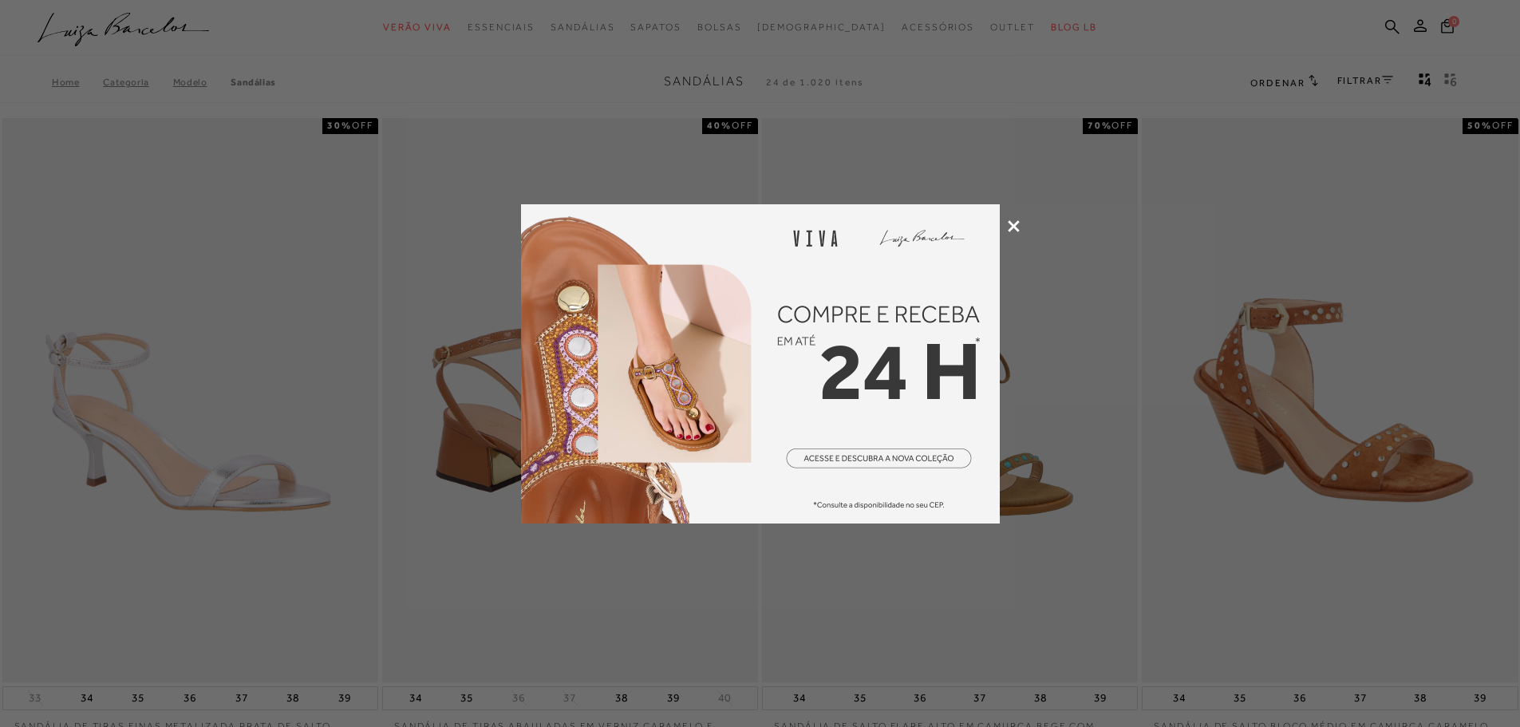
click at [1017, 223] on icon at bounding box center [1014, 226] width 12 height 12
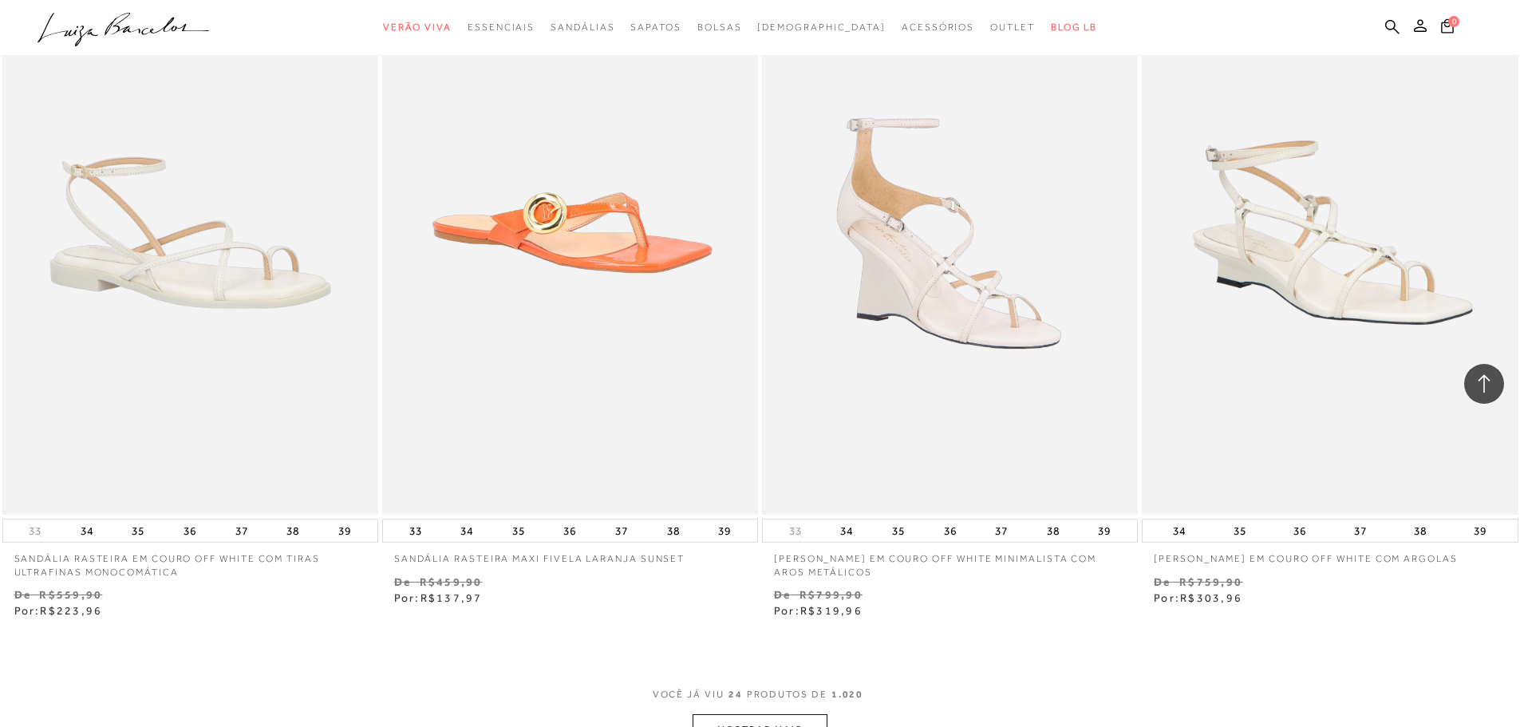
scroll to position [4069, 0]
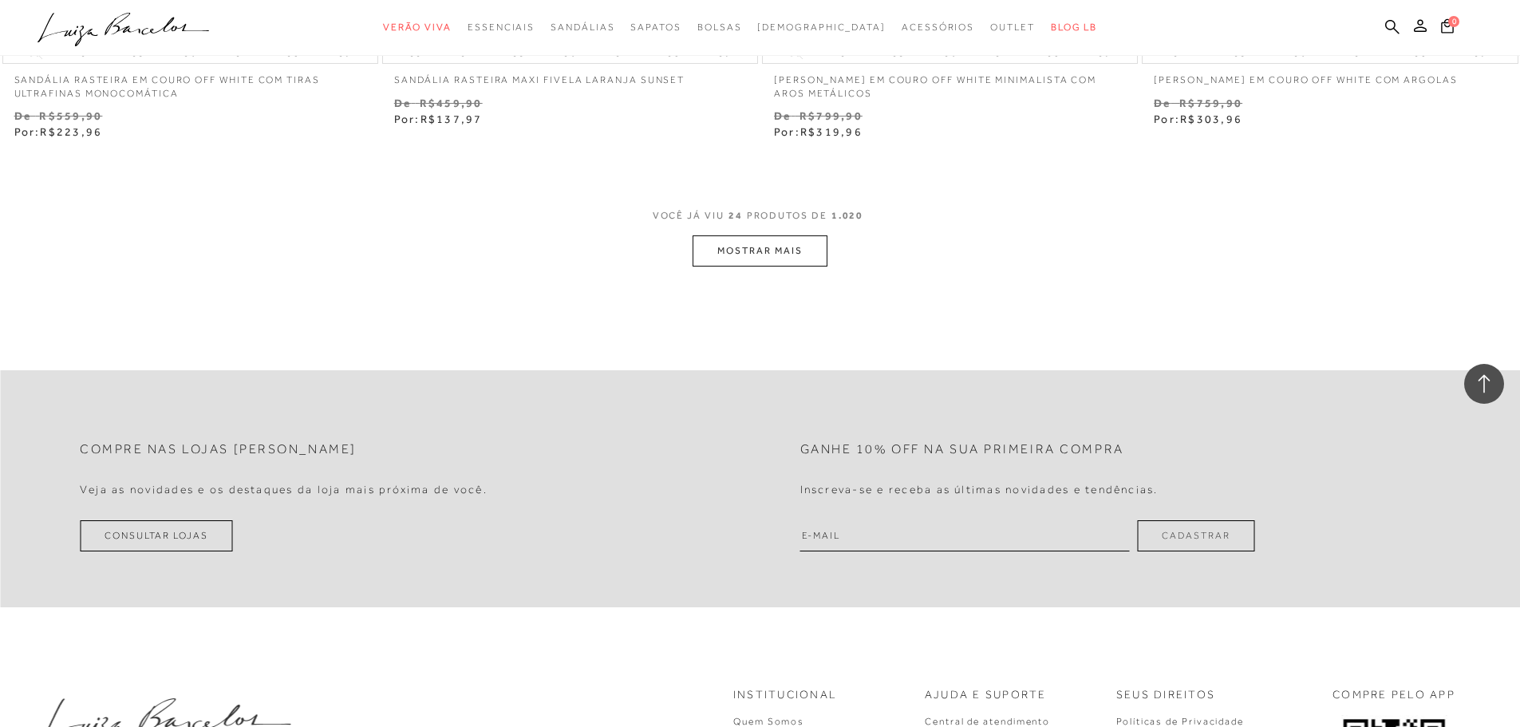
click at [721, 255] on button "MOSTRAR MAIS" at bounding box center [760, 250] width 134 height 31
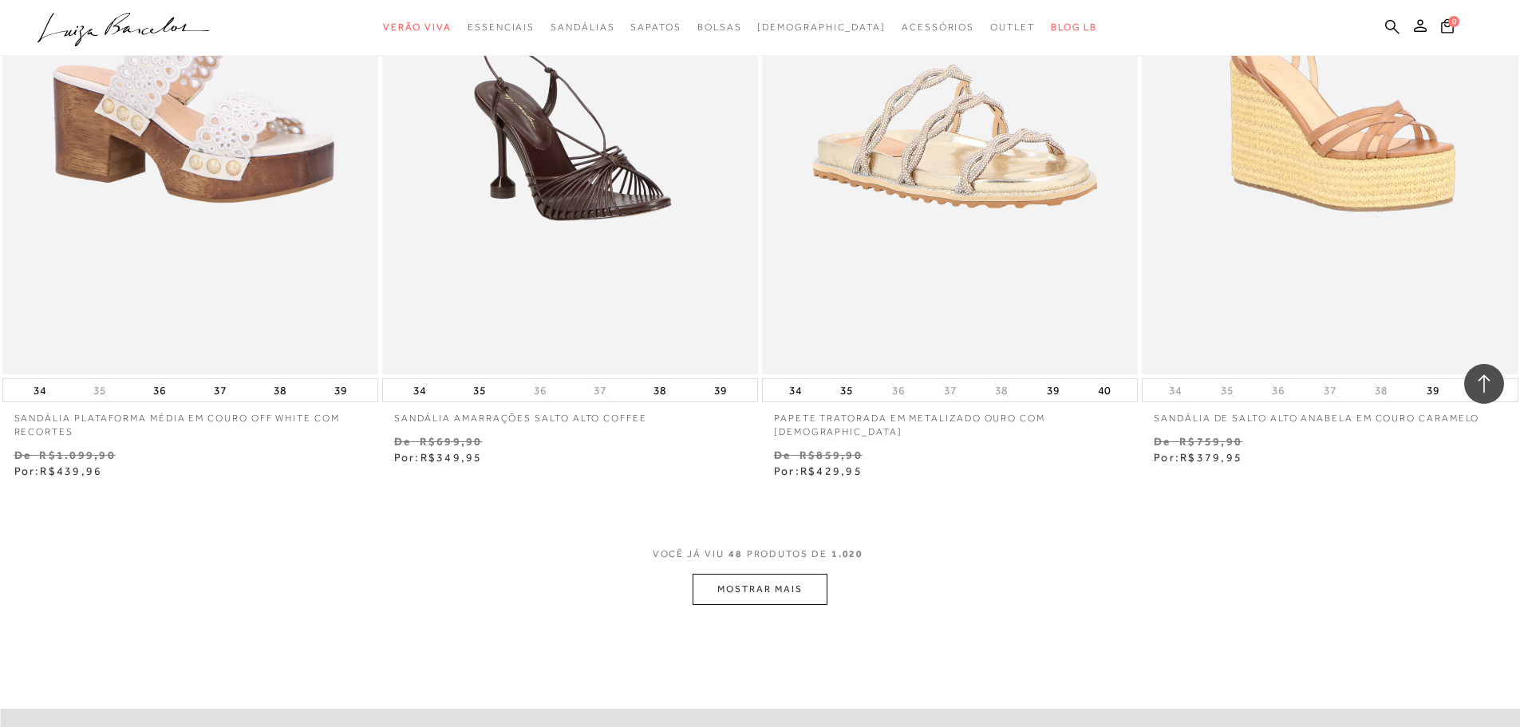
scroll to position [7979, 0]
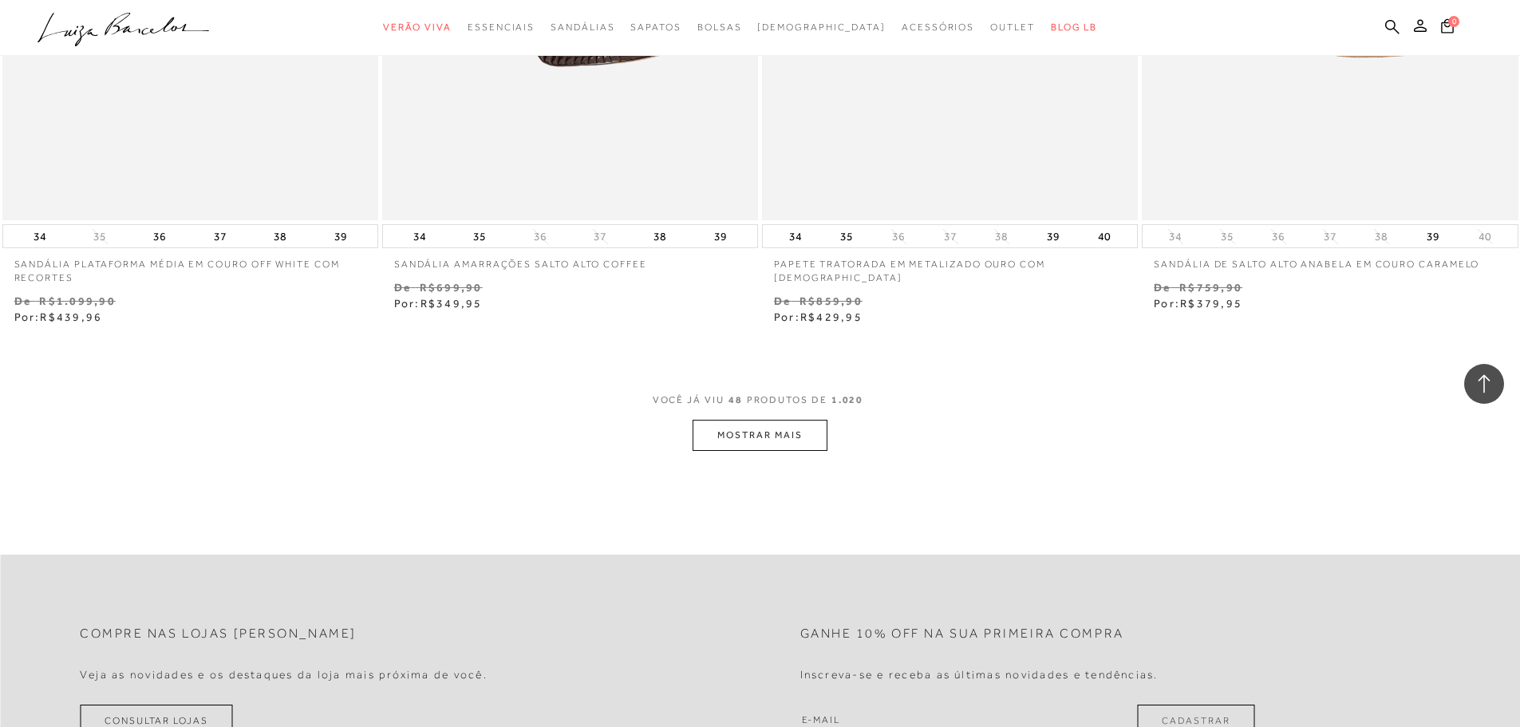
click at [769, 434] on button "MOSTRAR MAIS" at bounding box center [760, 435] width 134 height 31
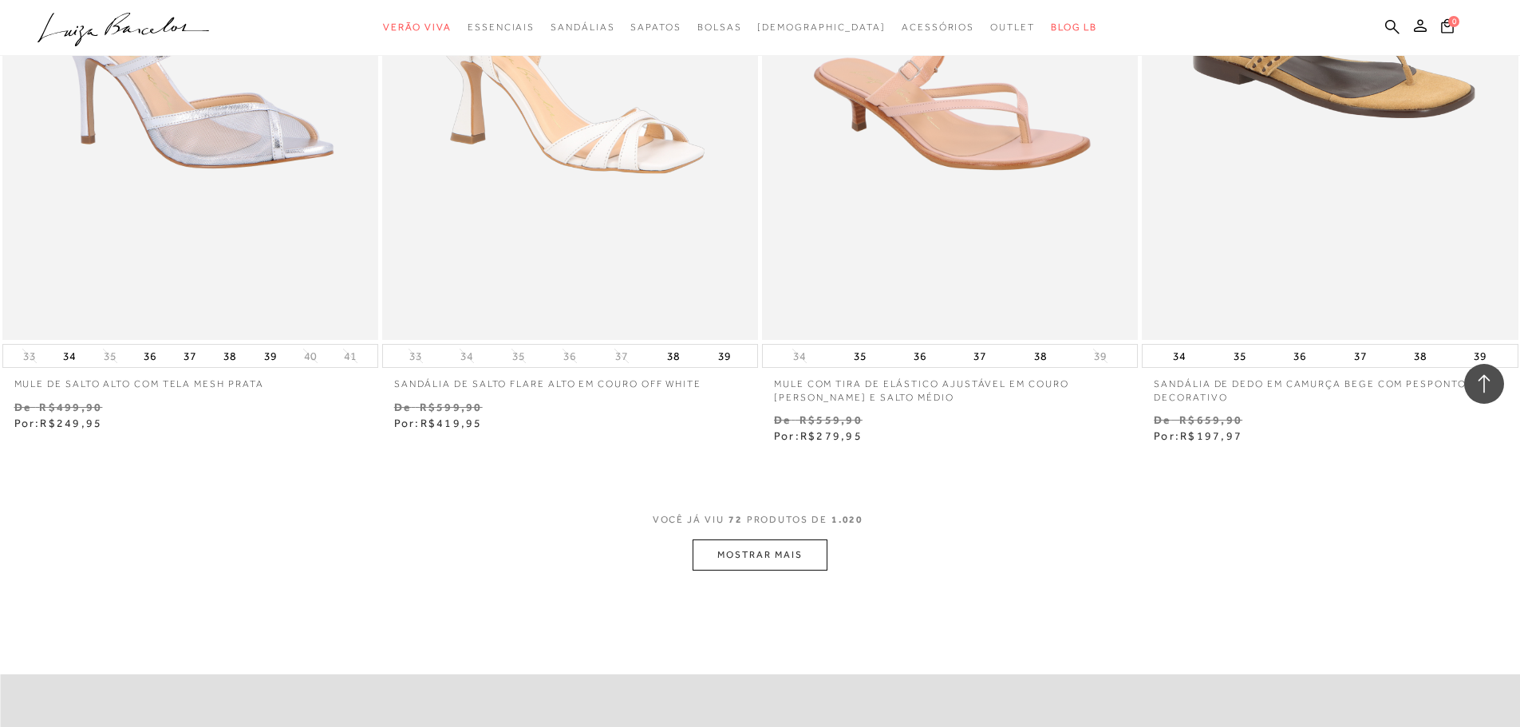
scroll to position [11969, 0]
click at [785, 561] on button "MOSTRAR MAIS" at bounding box center [760, 554] width 134 height 31
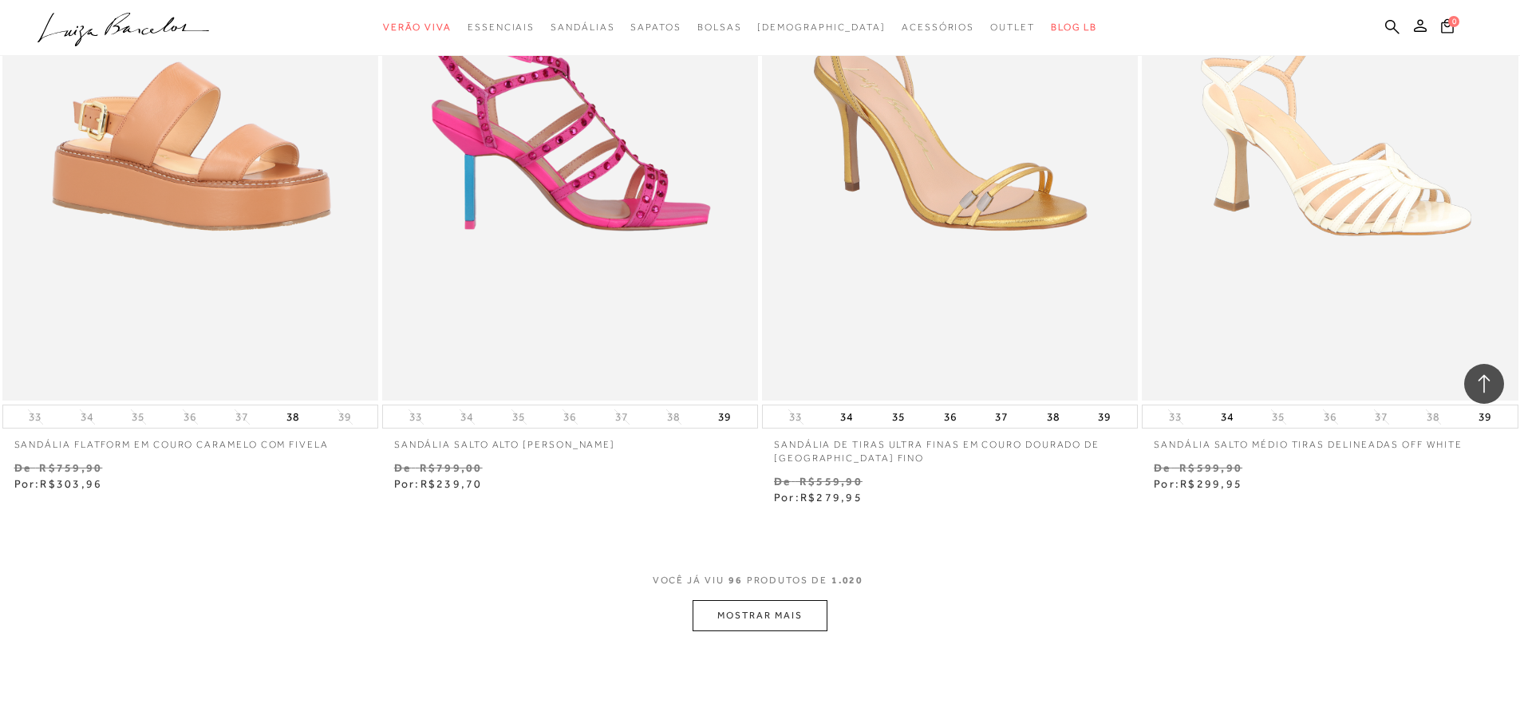
scroll to position [16277, 0]
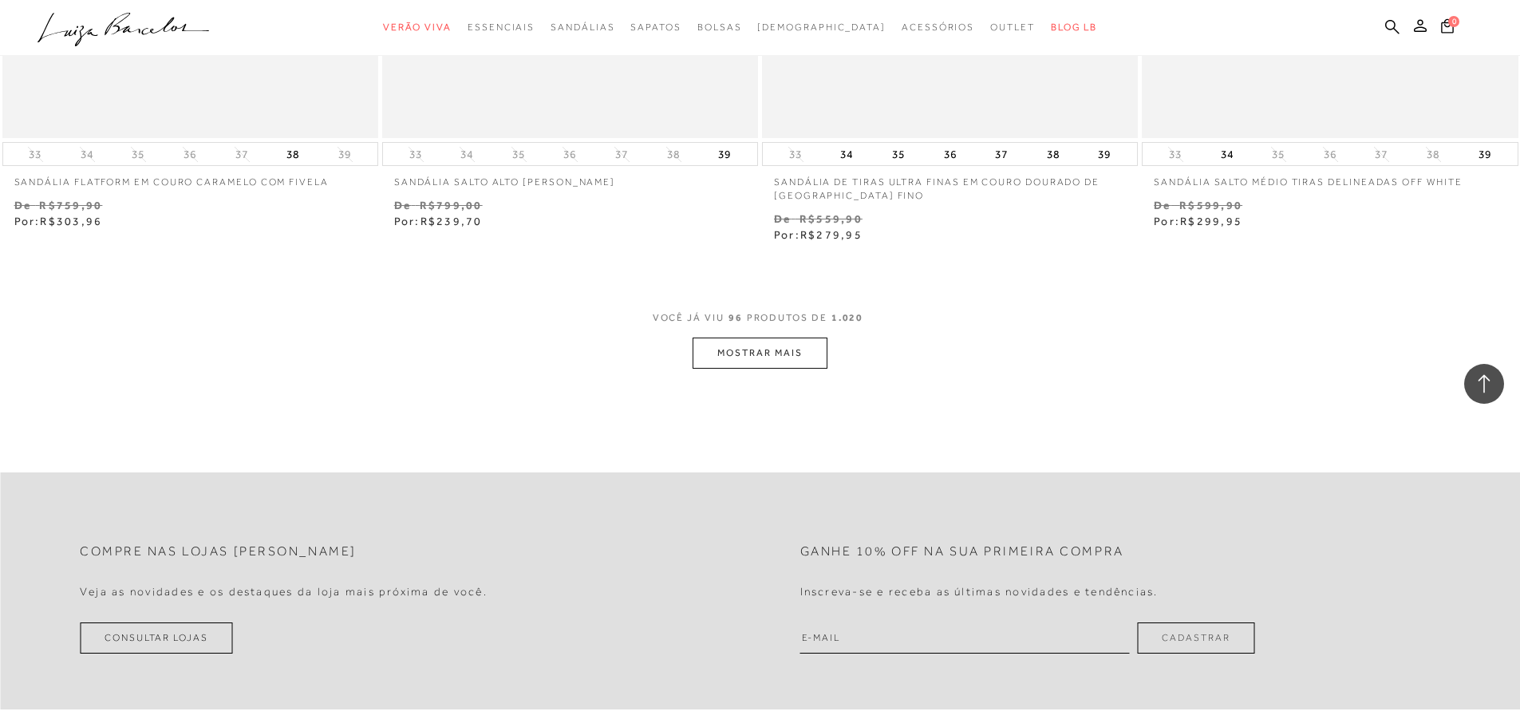
click at [746, 357] on button "MOSTRAR MAIS" at bounding box center [760, 353] width 134 height 31
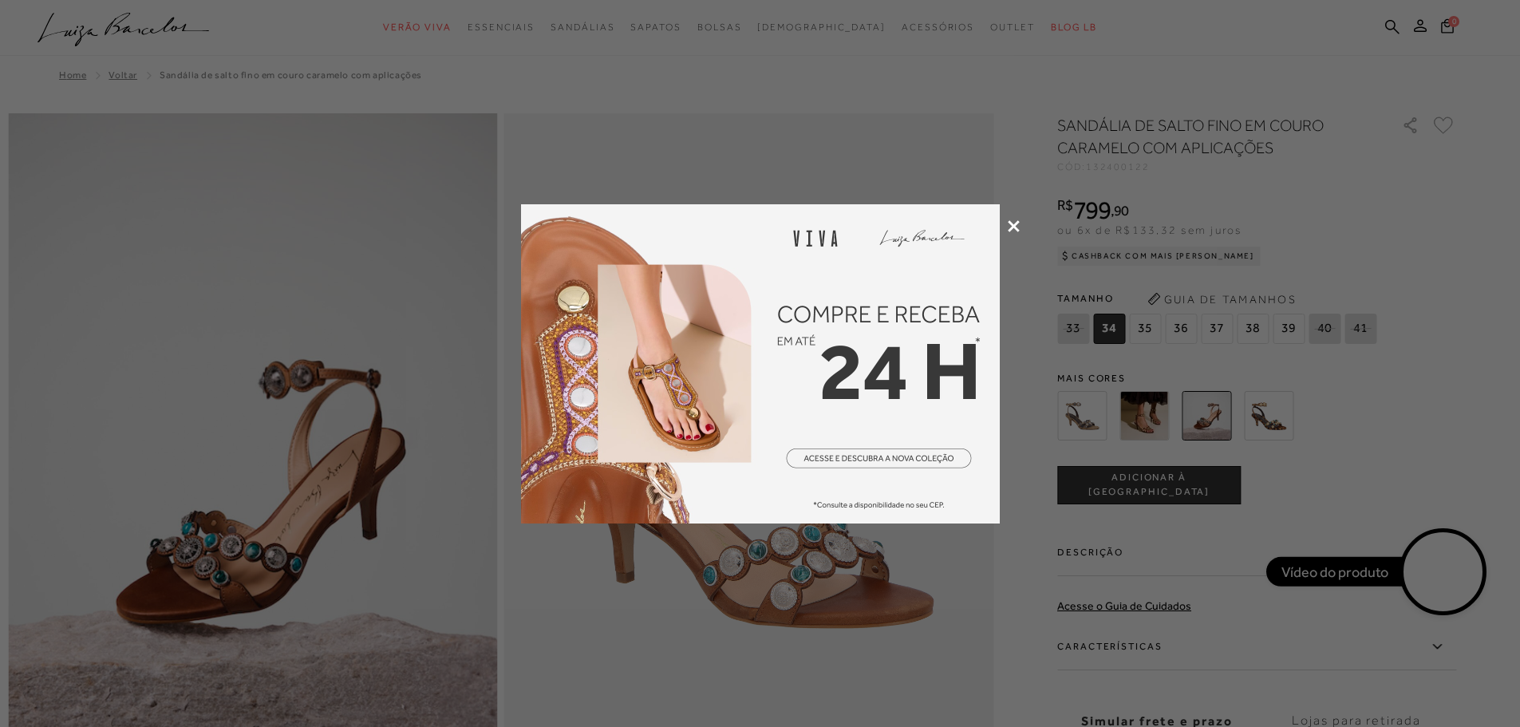
click at [1019, 223] on icon at bounding box center [1014, 226] width 12 height 12
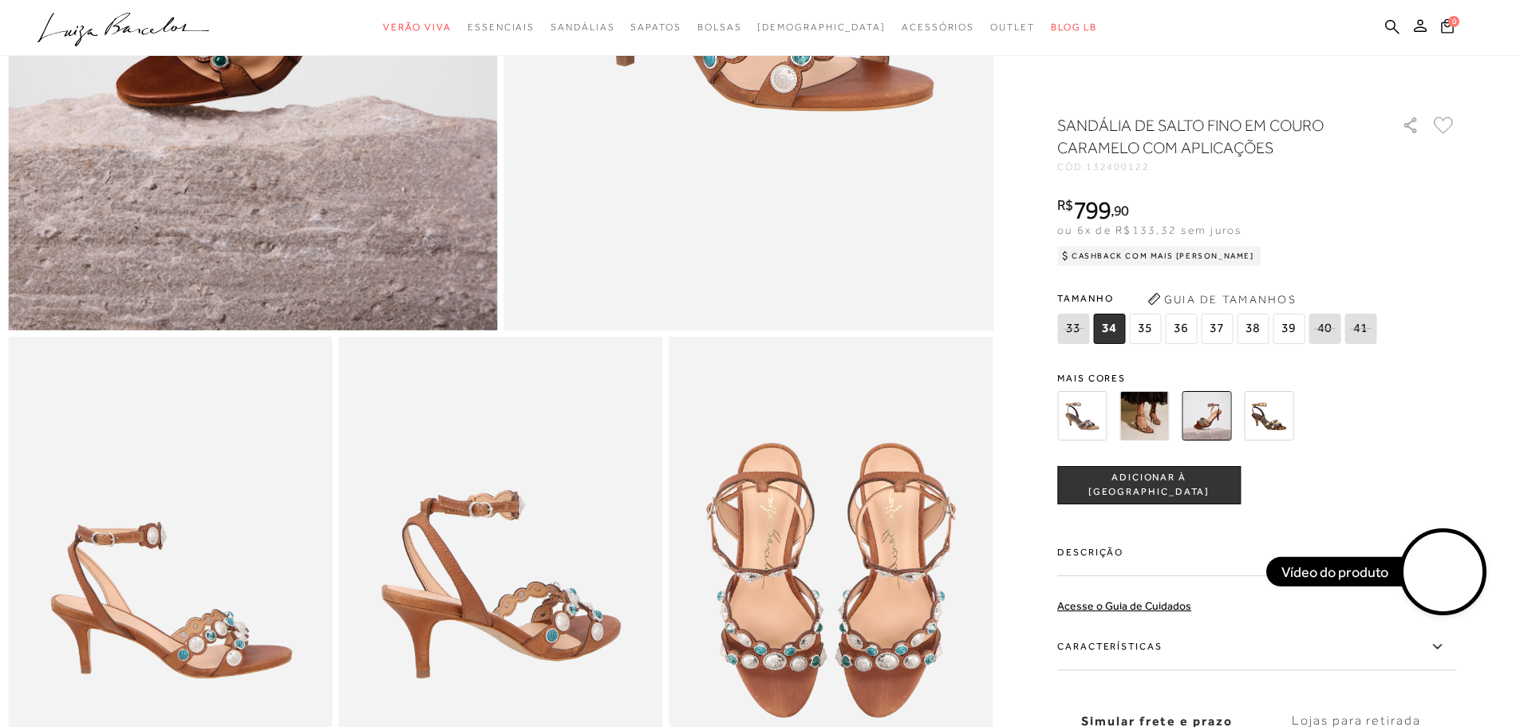
scroll to position [638, 0]
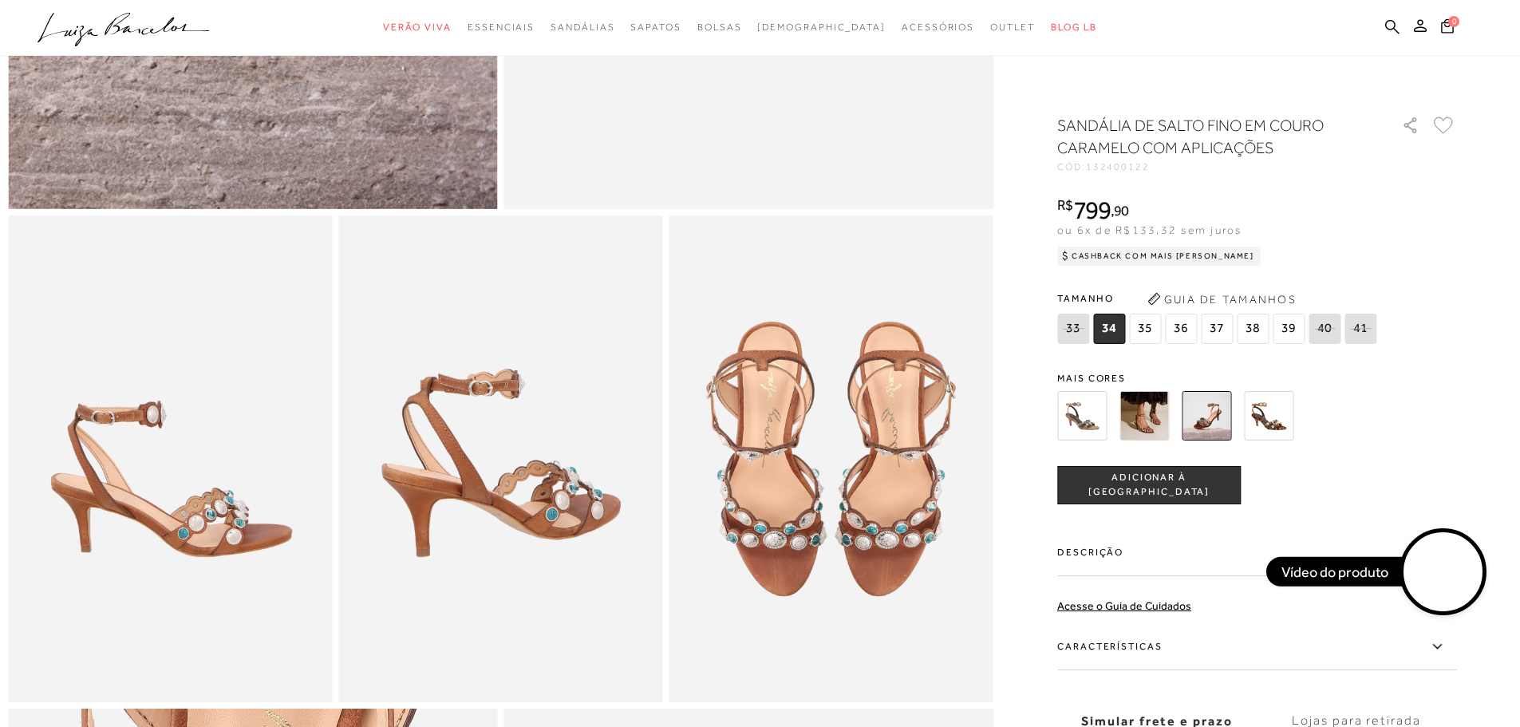
click at [1462, 574] on video at bounding box center [1443, 572] width 75 height 75
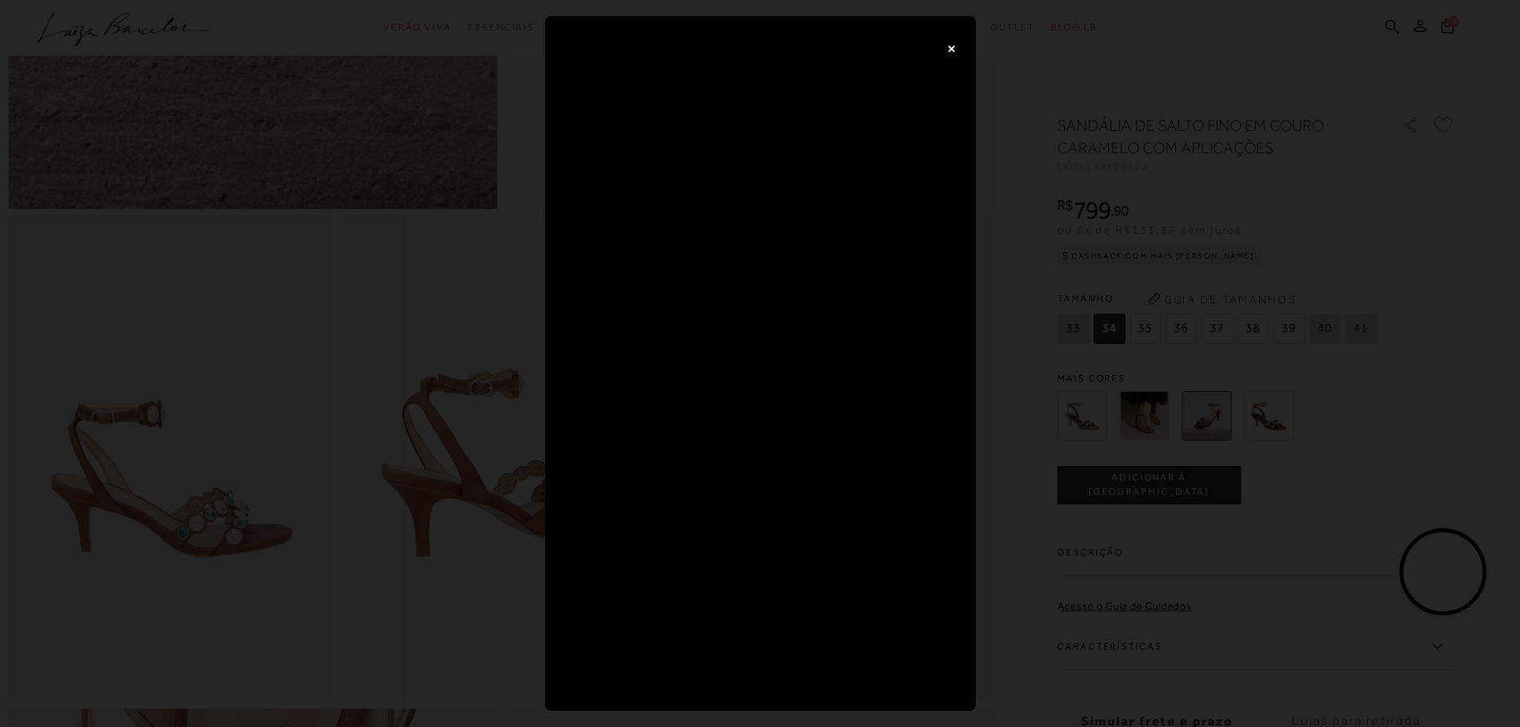
scroll to position [636, 0]
click at [960, 50] on button "×" at bounding box center [952, 48] width 32 height 32
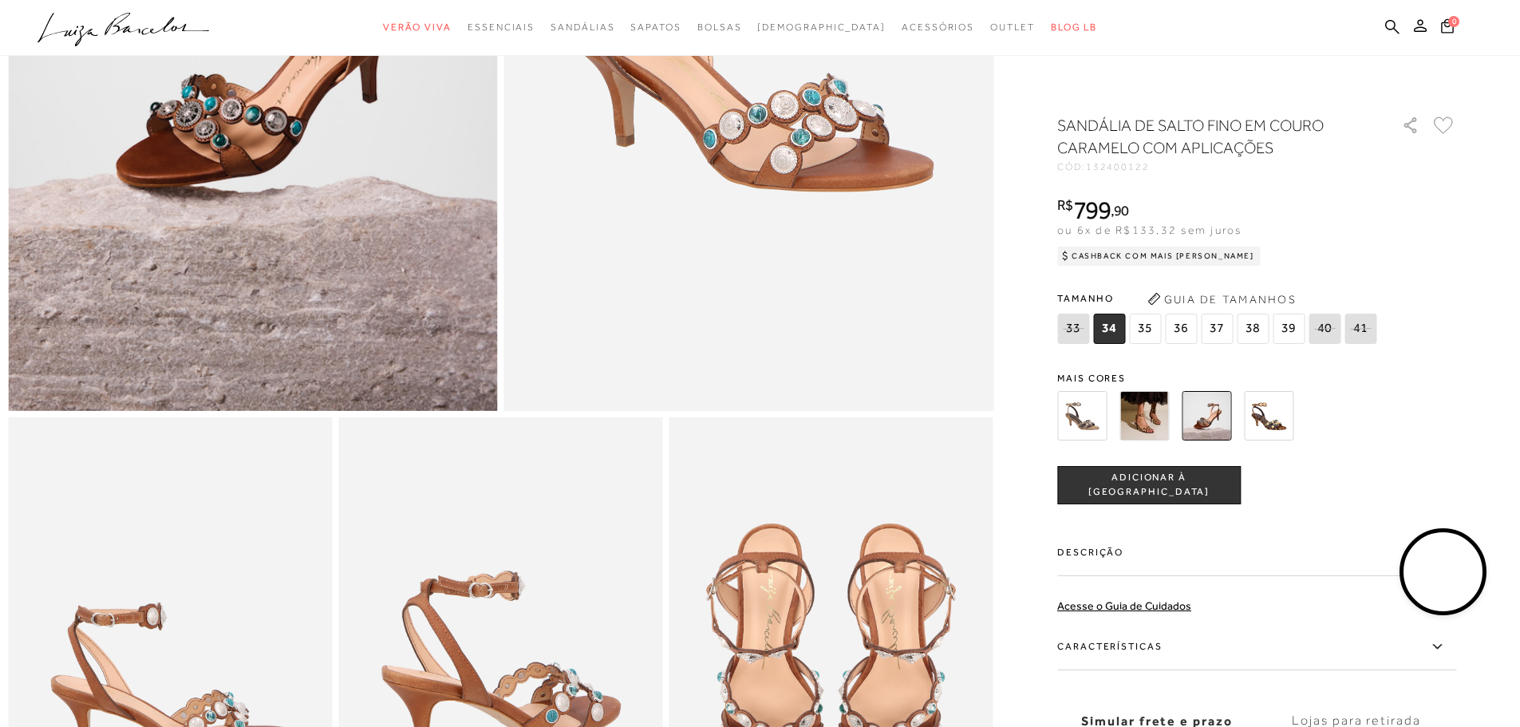
scroll to position [317, 0]
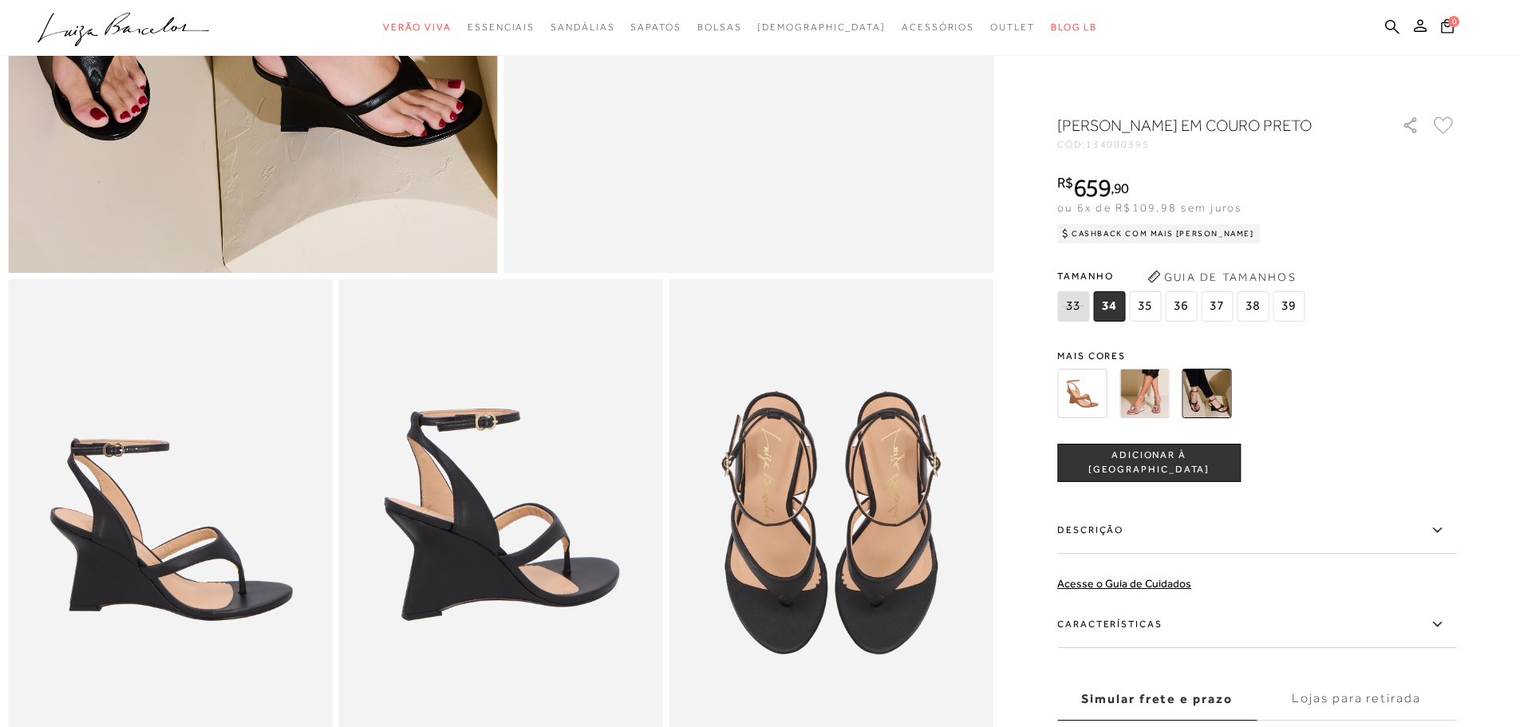
scroll to position [399, 0]
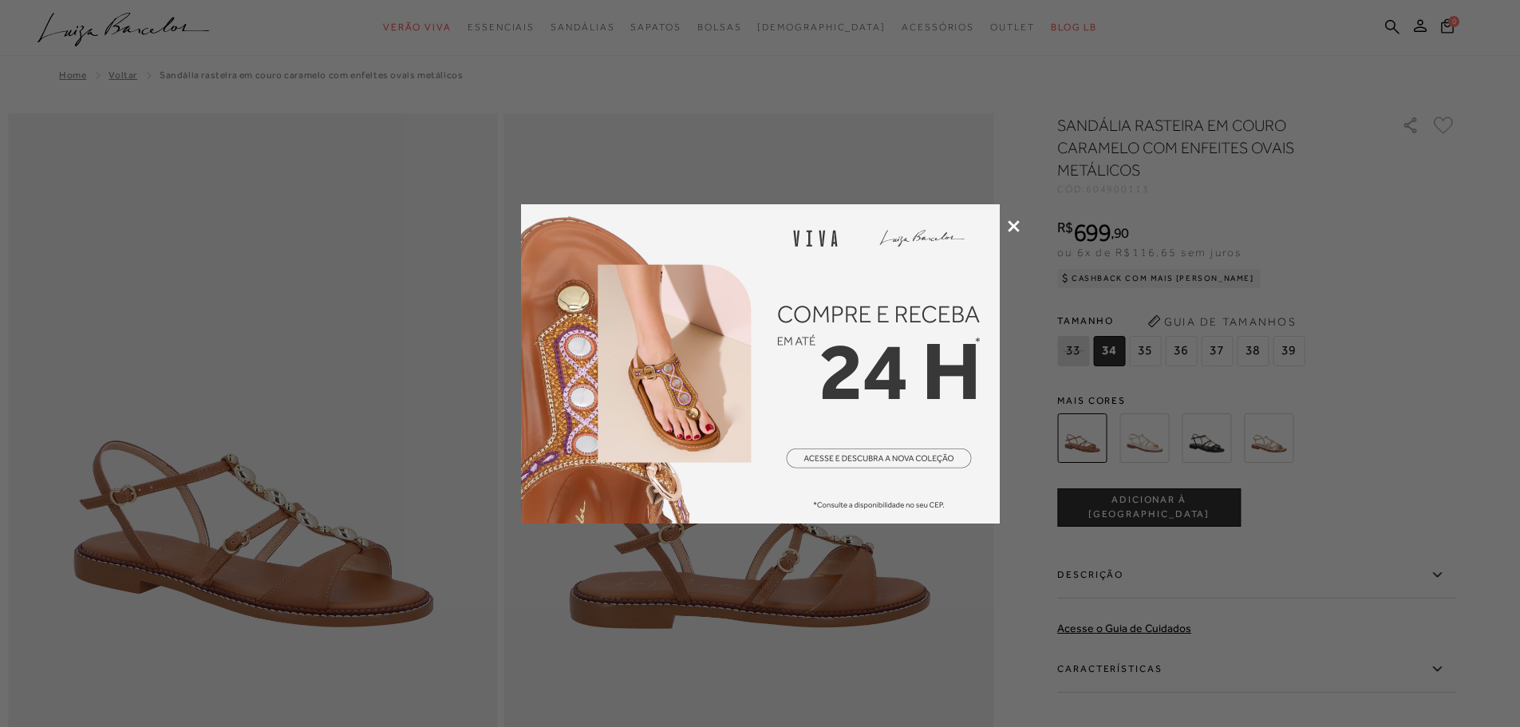
click at [1021, 231] on div at bounding box center [760, 363] width 1520 height 727
click at [1021, 229] on div at bounding box center [760, 363] width 1520 height 727
click at [1006, 225] on div at bounding box center [760, 363] width 1520 height 727
click at [1012, 221] on icon at bounding box center [1014, 226] width 12 height 12
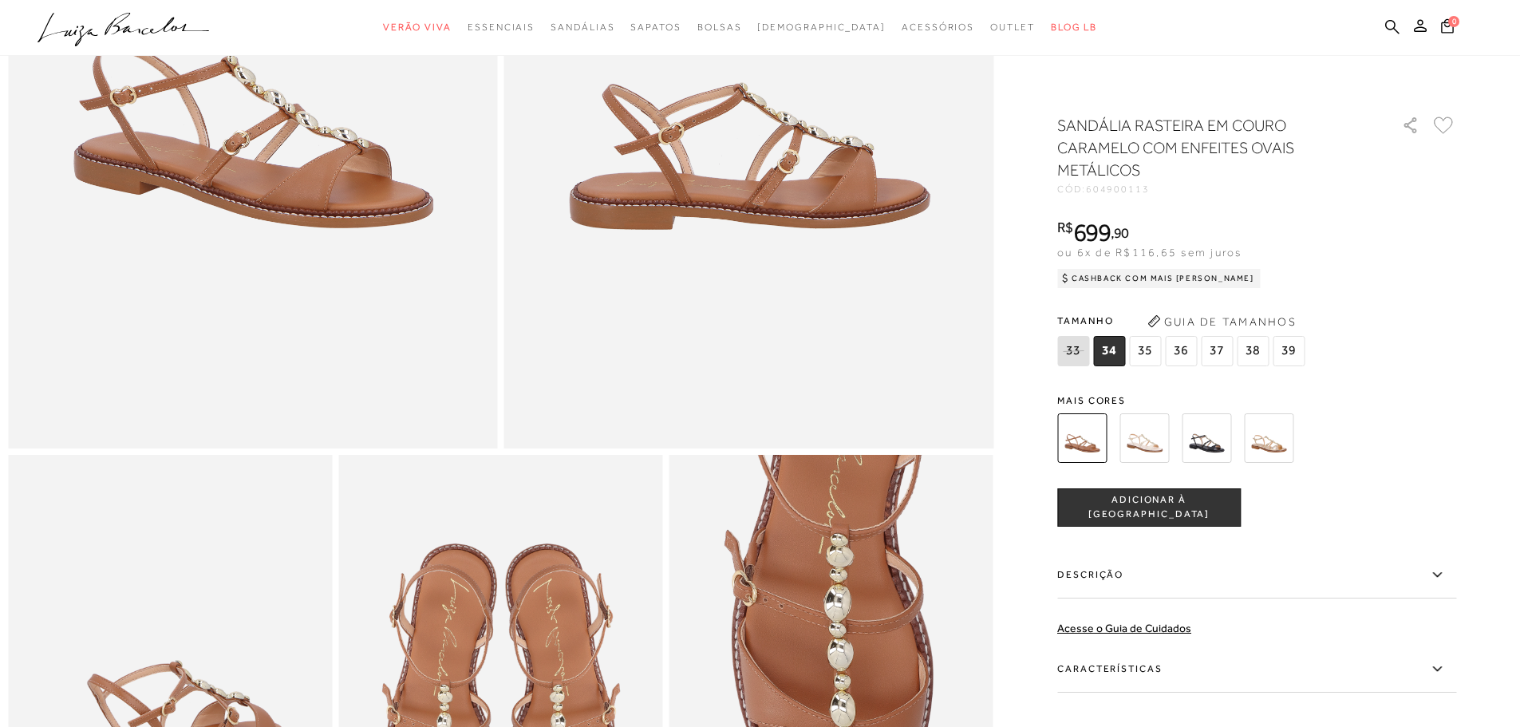
scroll to position [718, 0]
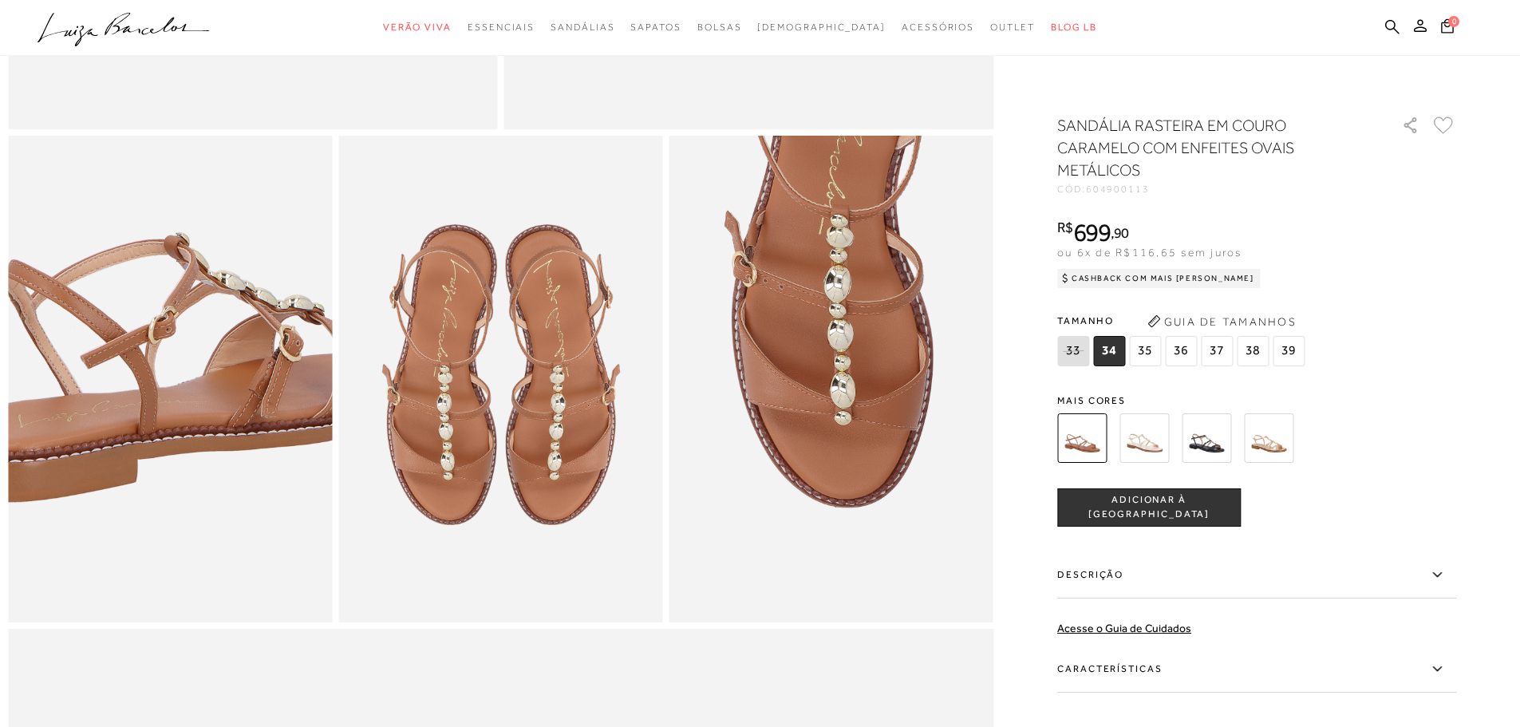
click at [171, 462] on img at bounding box center [165, 309] width 649 height 973
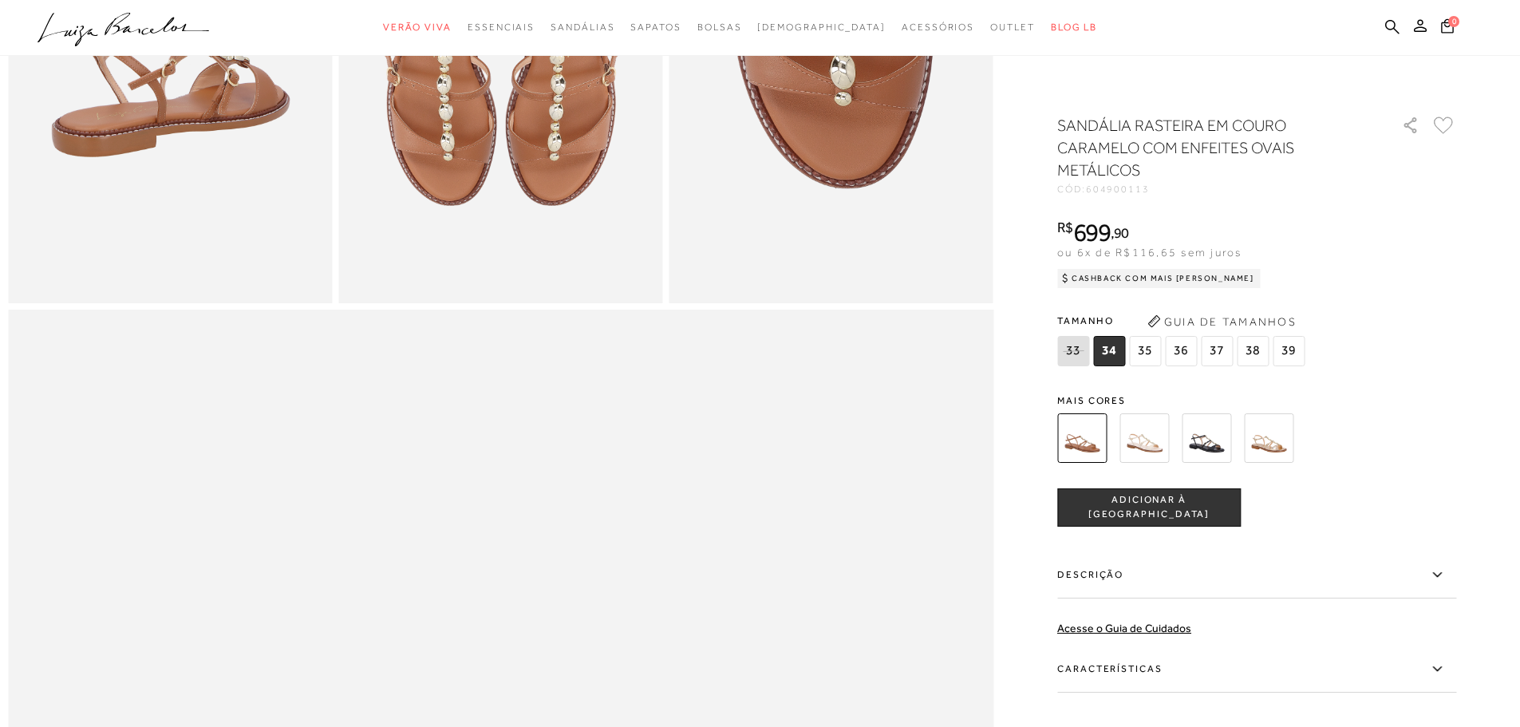
scroll to position [1436, 0]
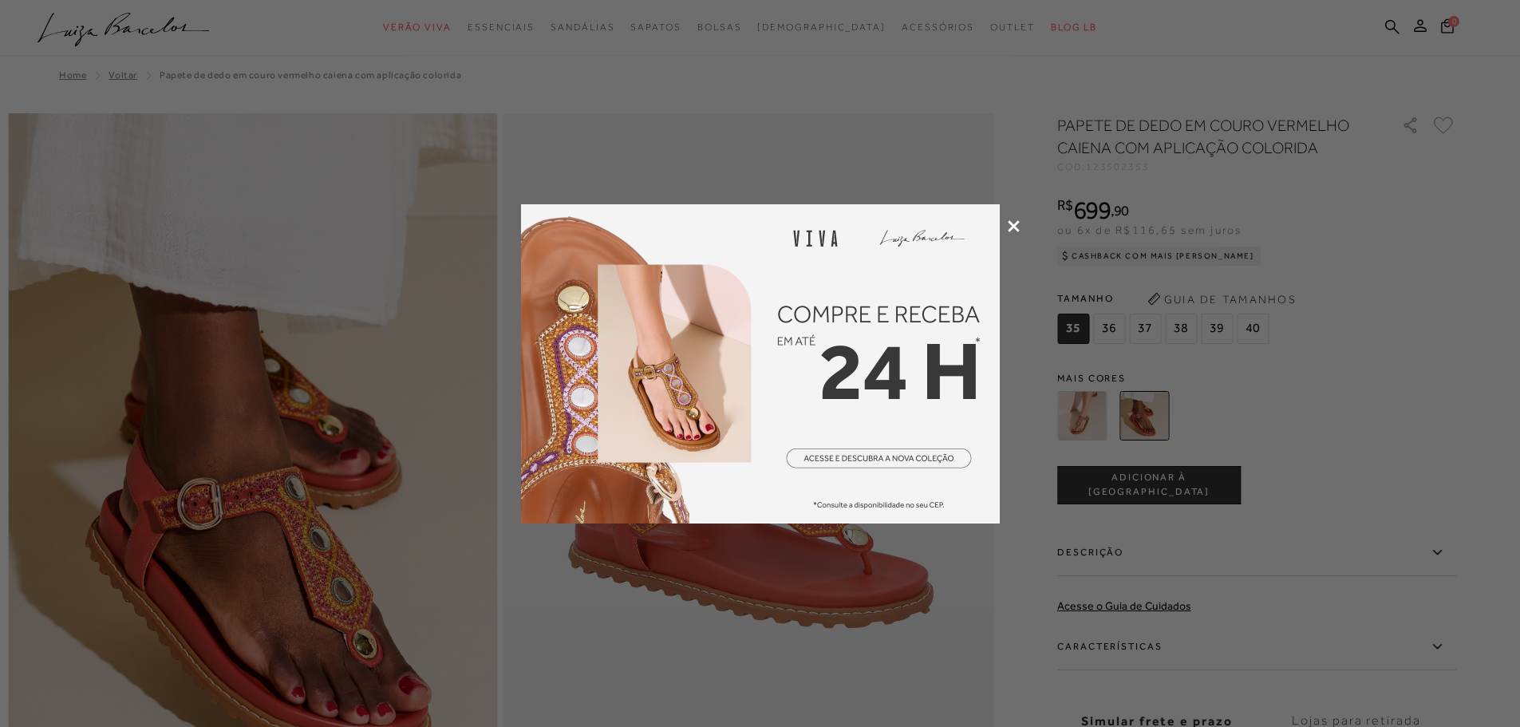
click at [1013, 223] on icon at bounding box center [1014, 226] width 12 height 12
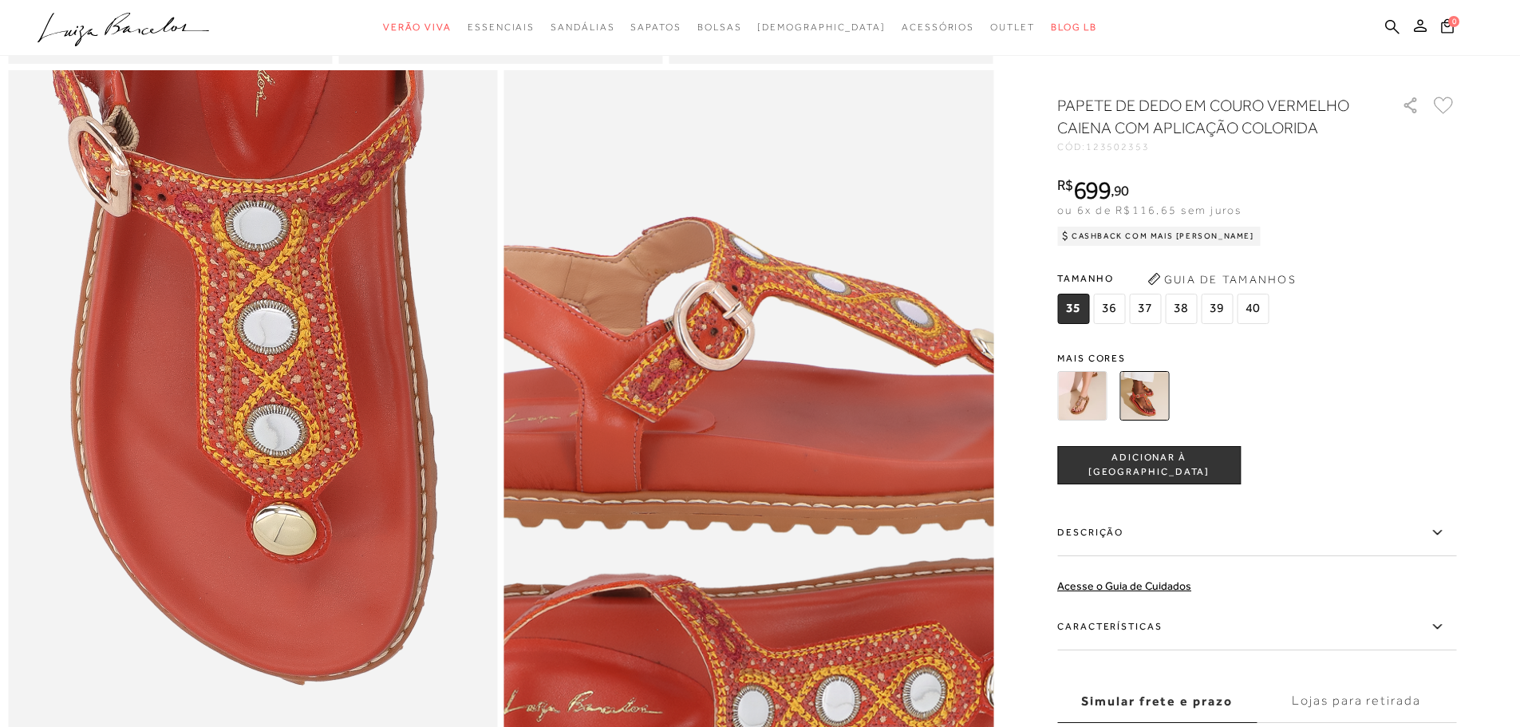
scroll to position [1197, 0]
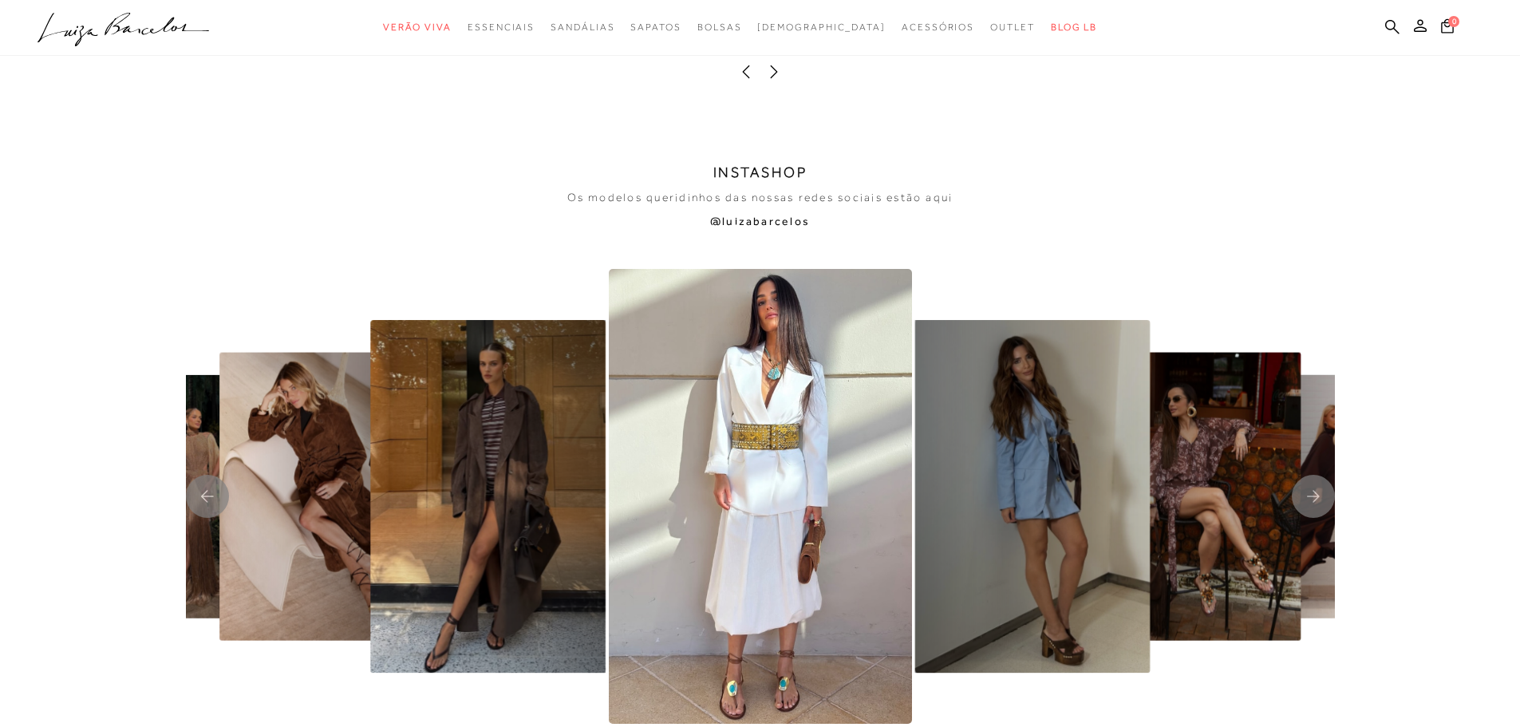
scroll to position [3750, 0]
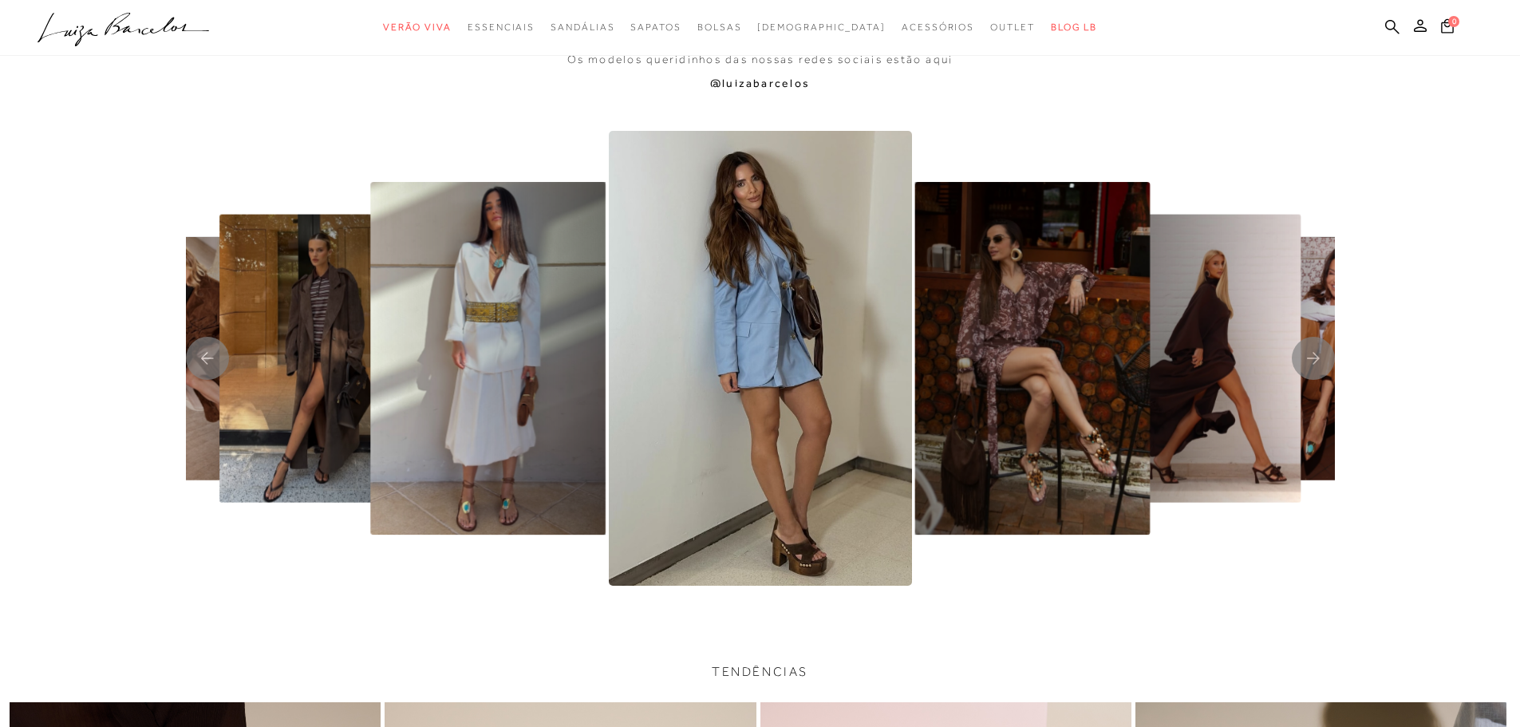
click at [495, 423] on img "6 / 8" at bounding box center [487, 358] width 235 height 353
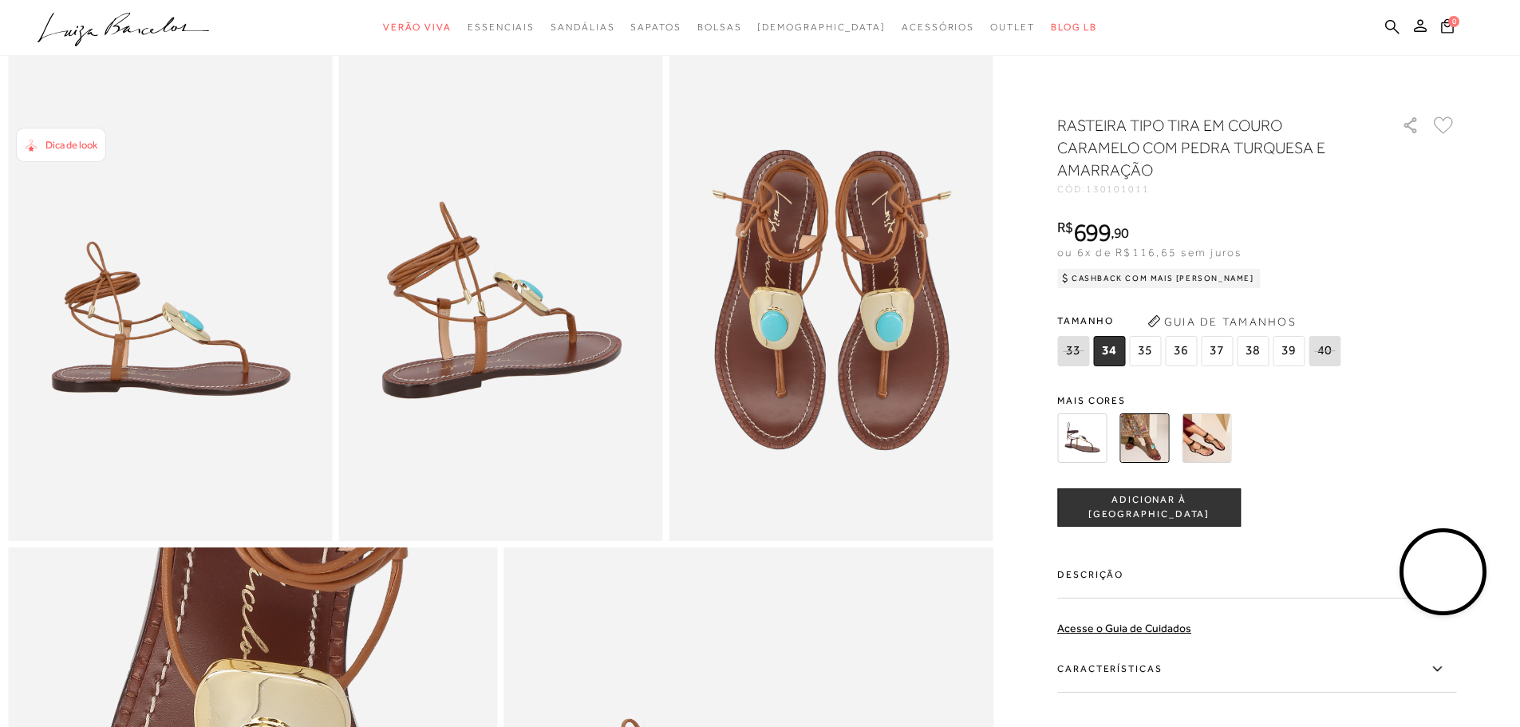
scroll to position [798, 0]
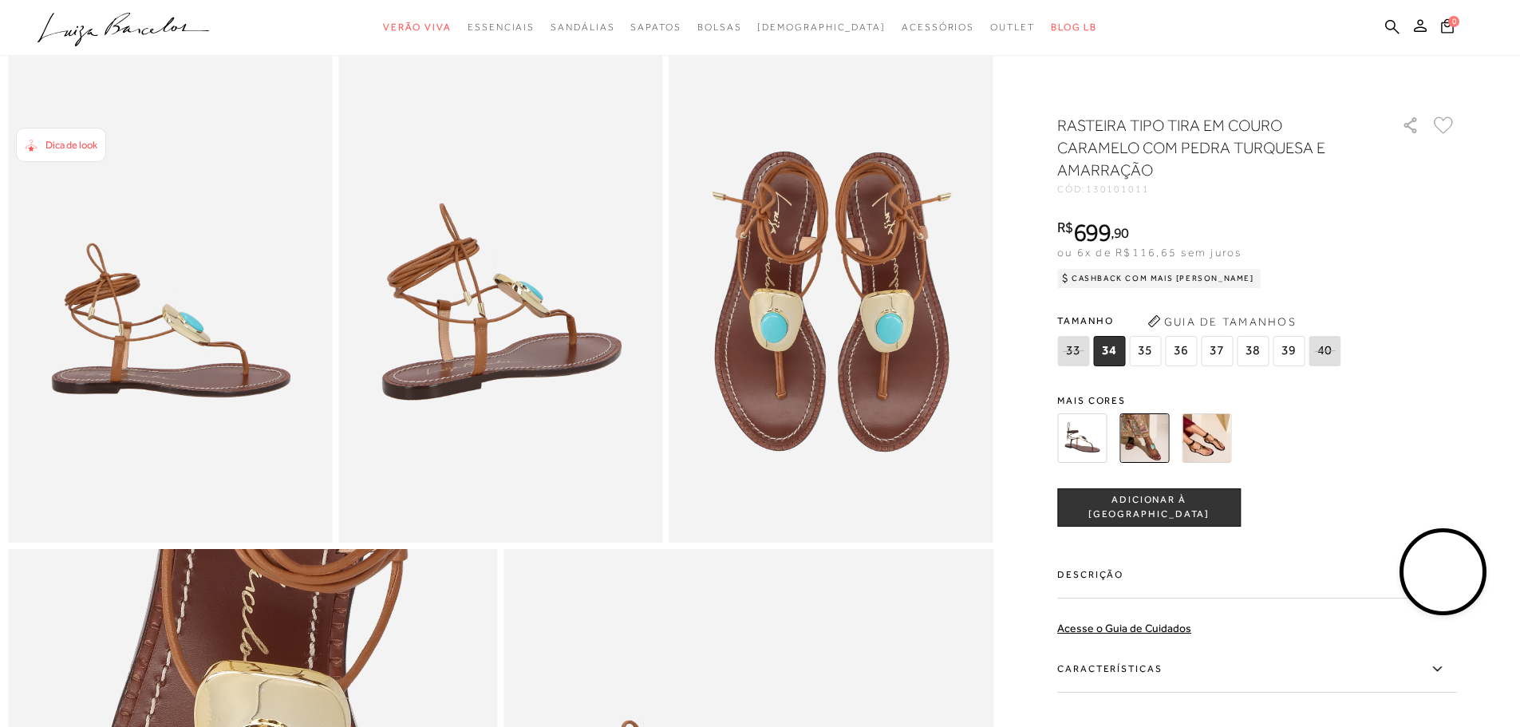
click at [505, 350] on img at bounding box center [500, 299] width 324 height 486
click at [1445, 591] on video at bounding box center [1443, 572] width 75 height 75
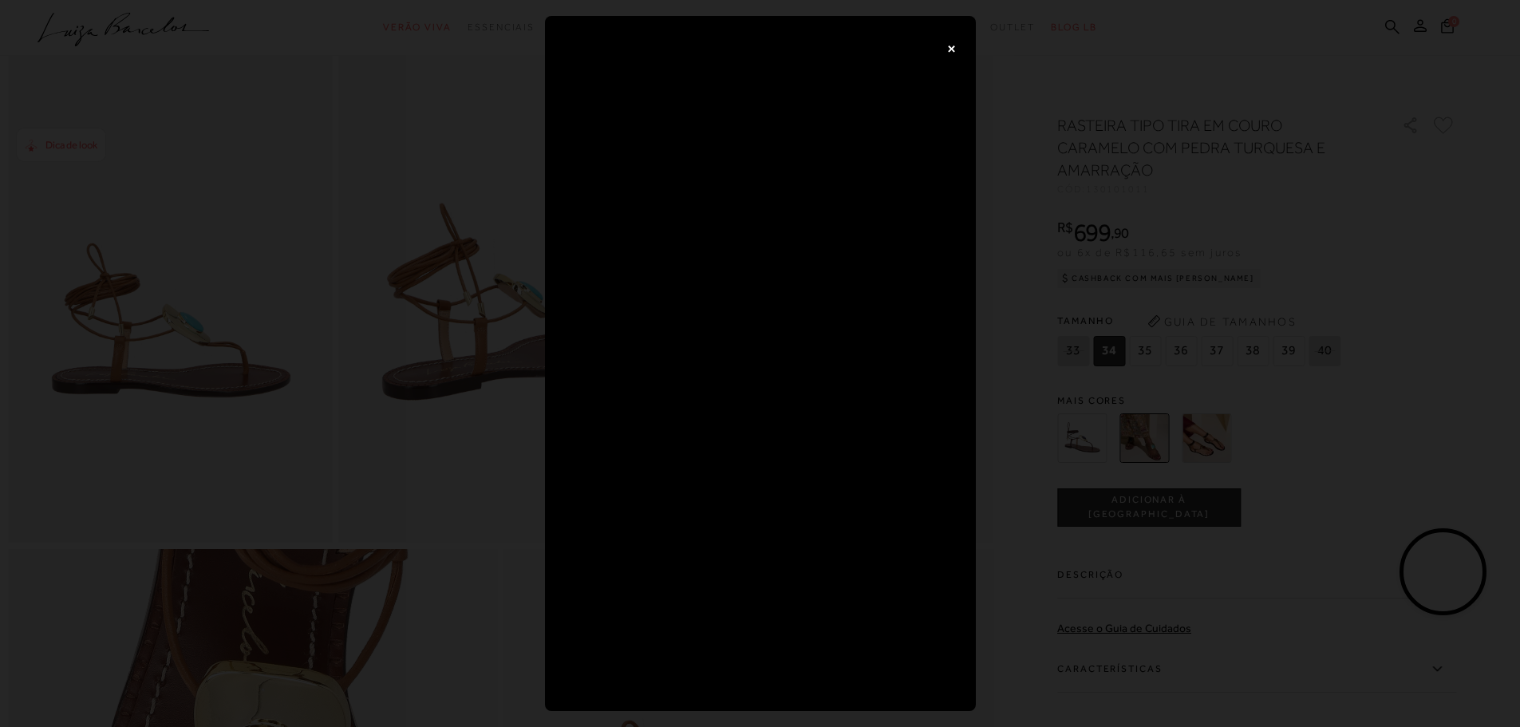
click at [952, 42] on button "×" at bounding box center [952, 48] width 32 height 32
